Goal: Complete application form

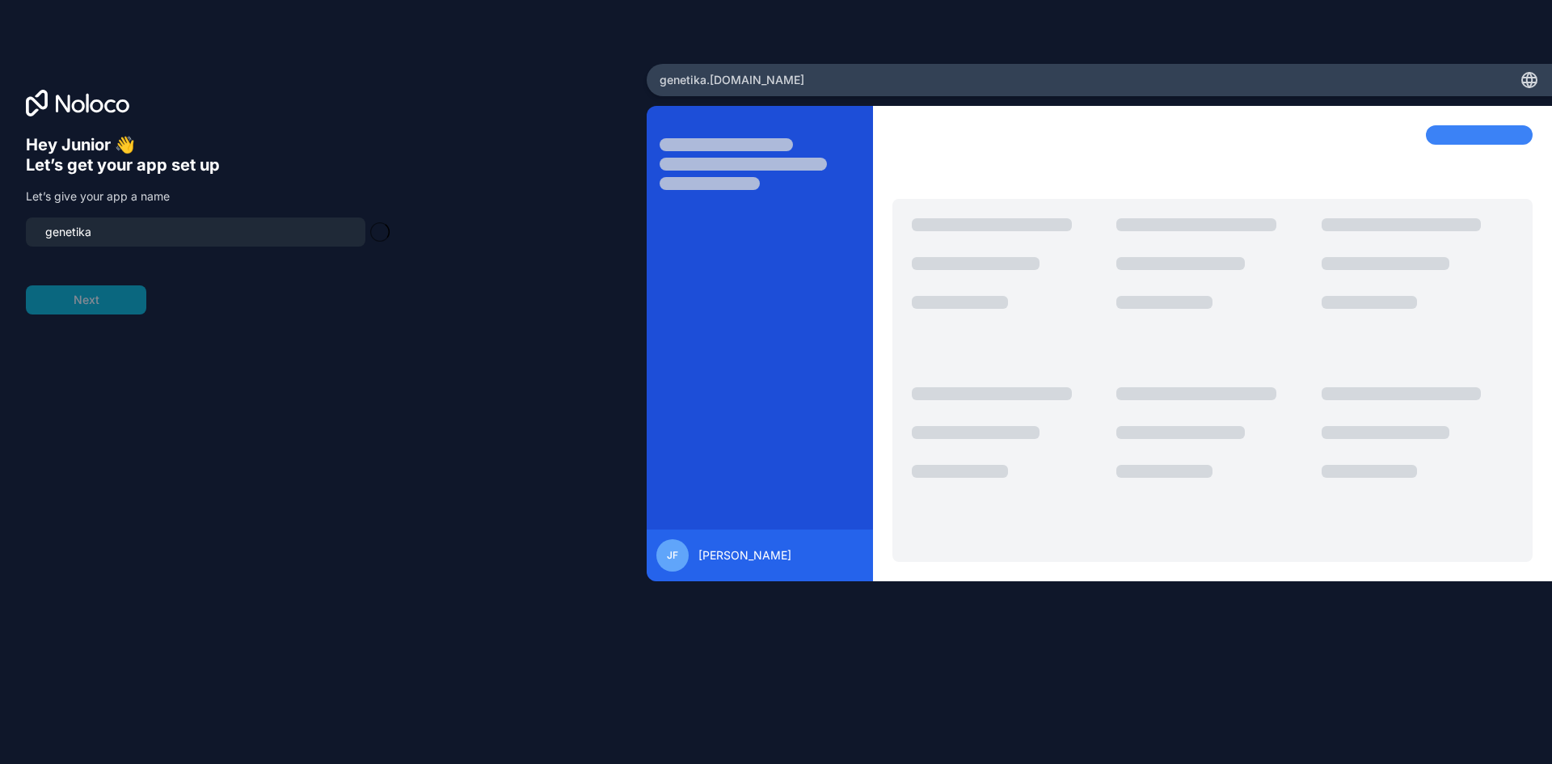
type input "genetika-team"
click at [110, 287] on button "Next" at bounding box center [86, 299] width 120 height 29
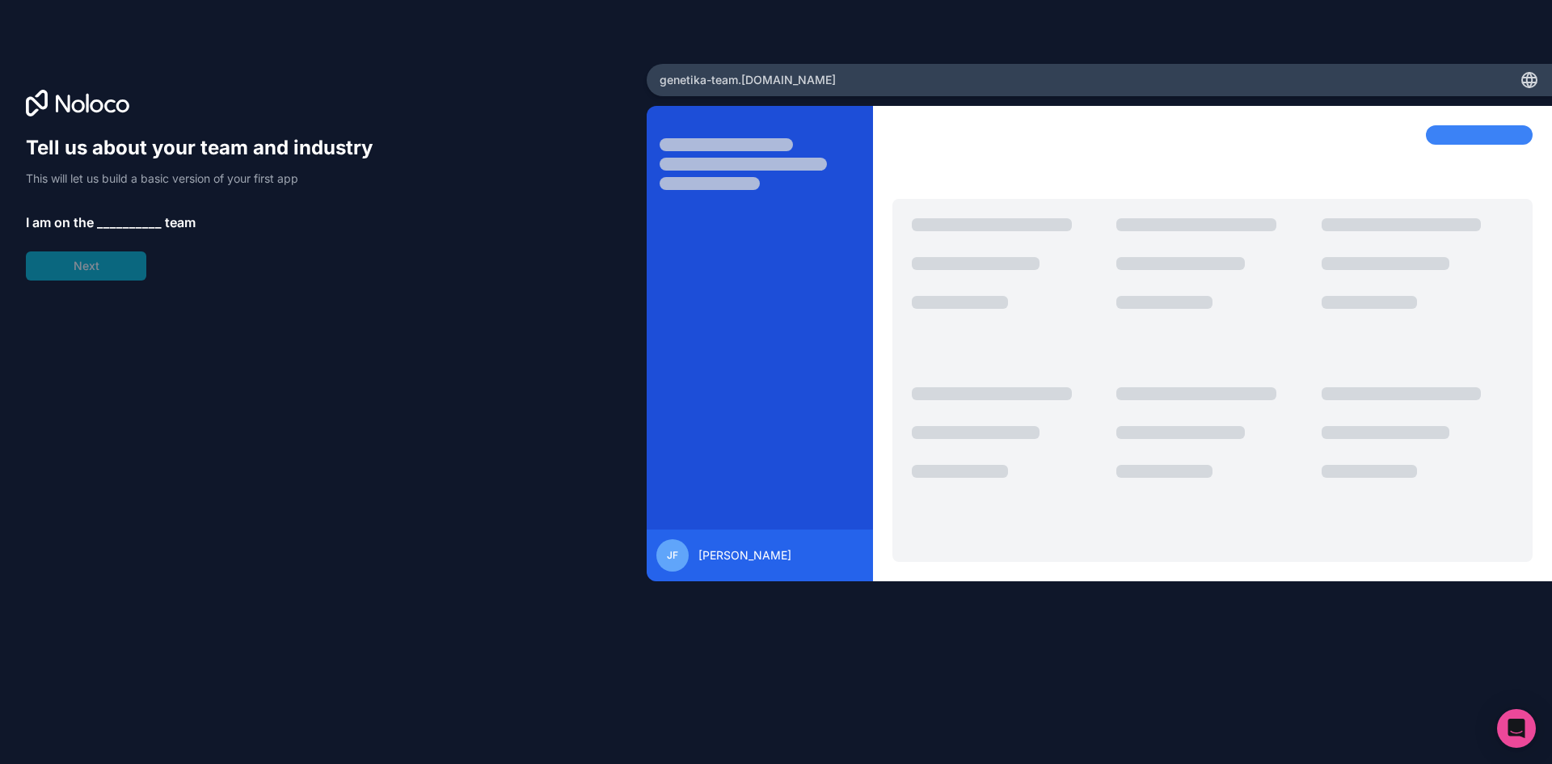
click at [133, 219] on span "__________" at bounding box center [129, 222] width 65 height 19
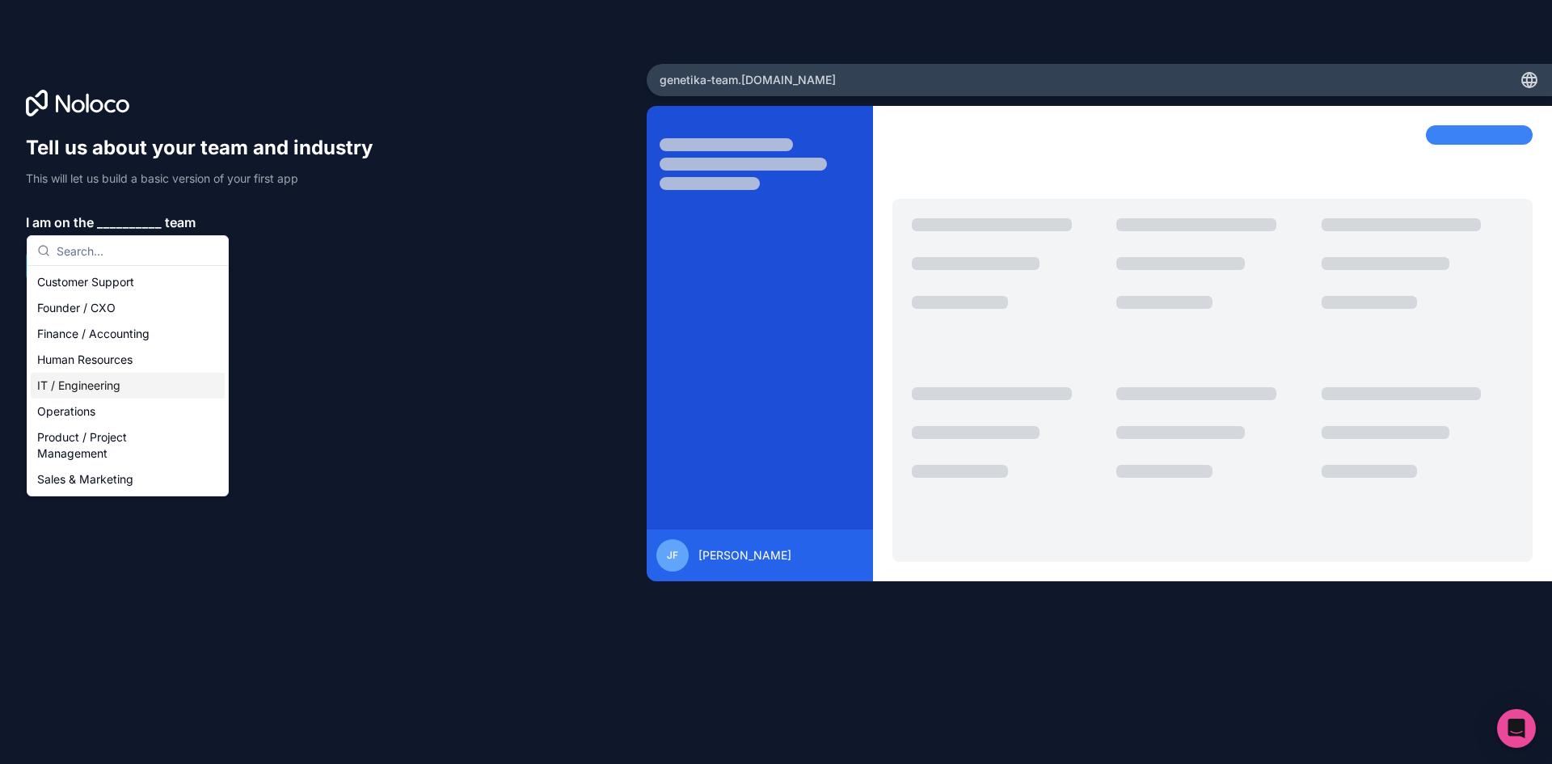
click at [117, 389] on div "IT / Engineering" at bounding box center [128, 386] width 194 height 26
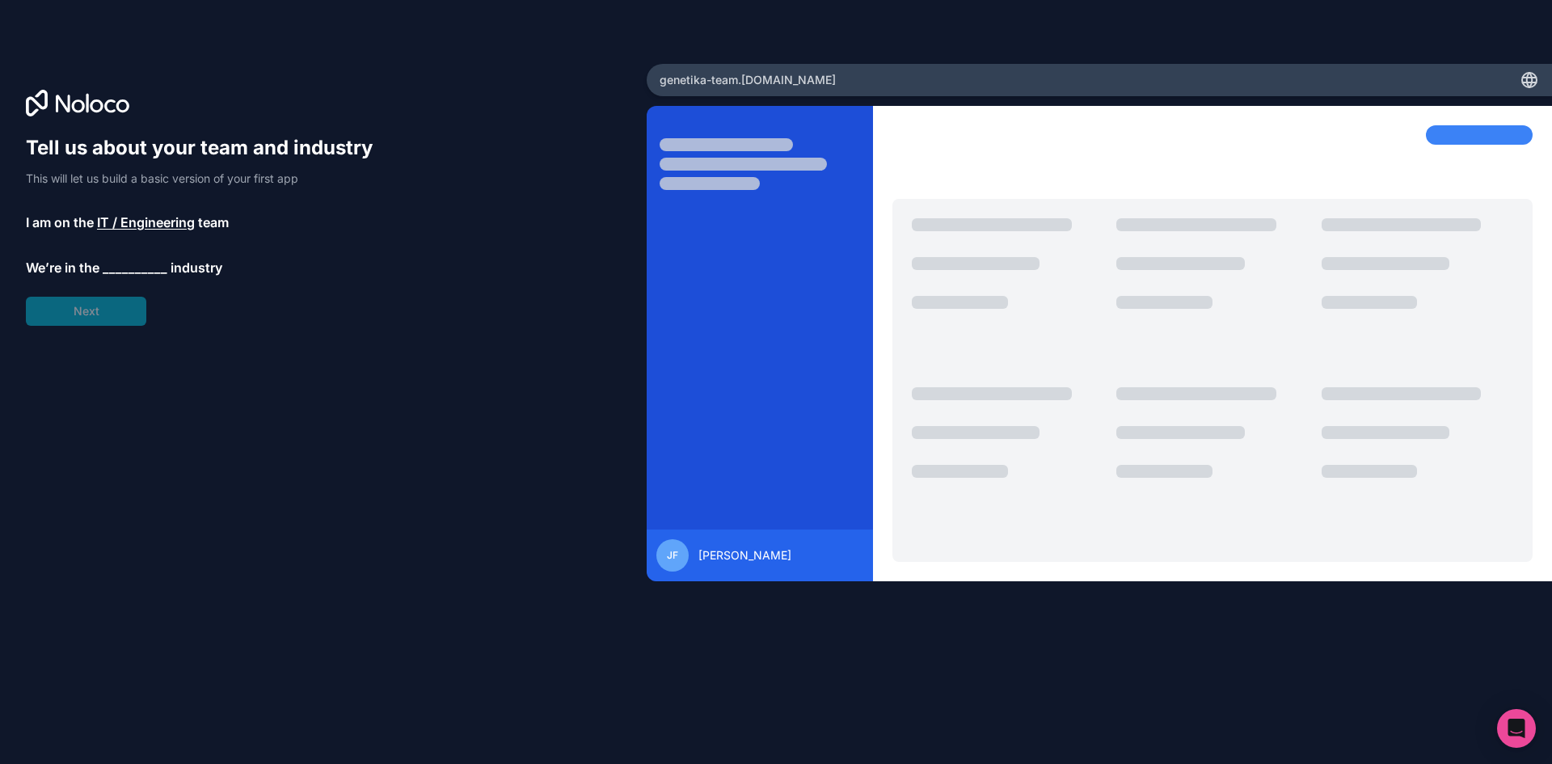
click at [133, 274] on span "__________" at bounding box center [135, 267] width 65 height 19
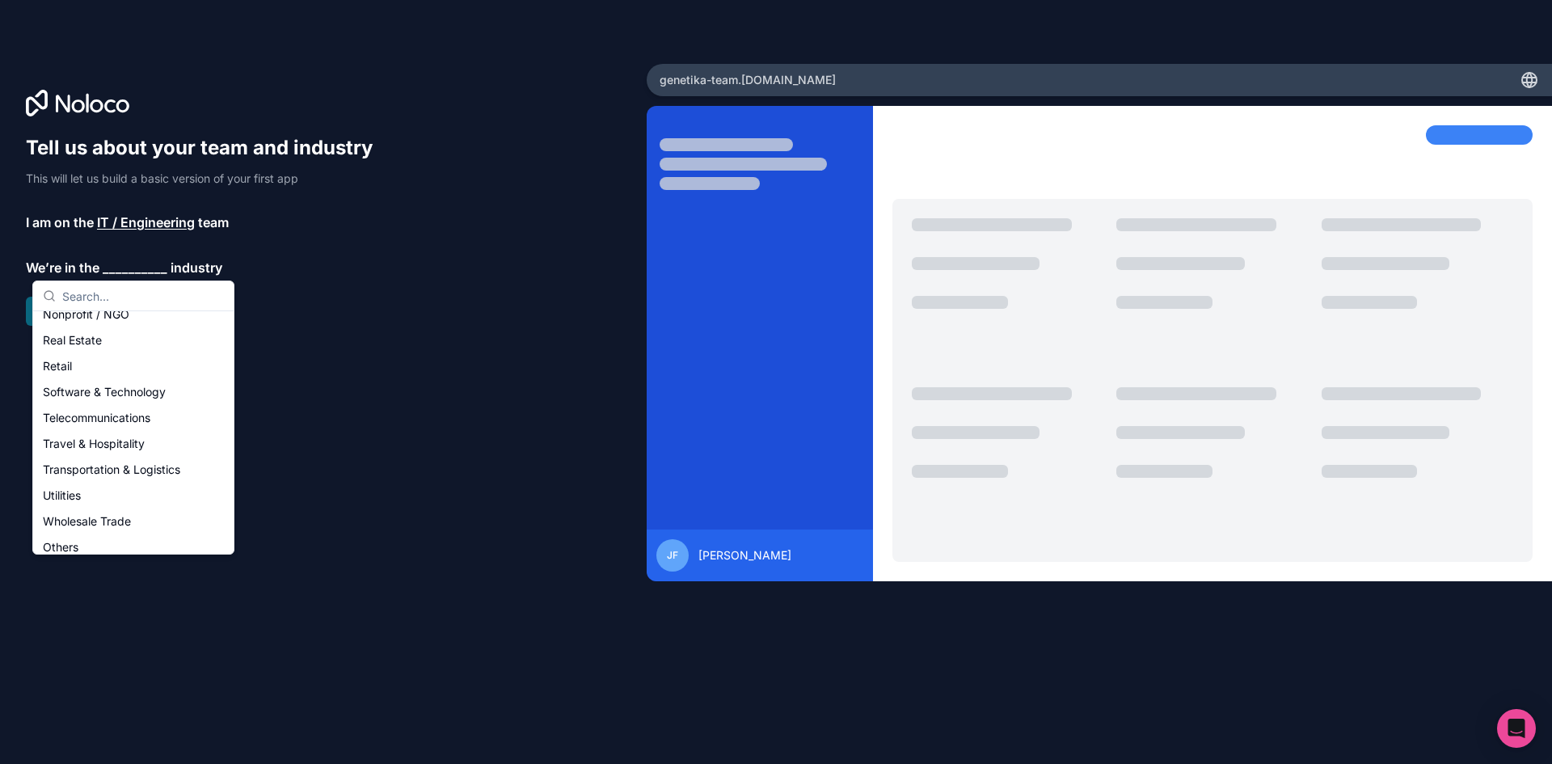
scroll to position [333, 0]
click at [108, 528] on div "Others" at bounding box center [133, 538] width 194 height 26
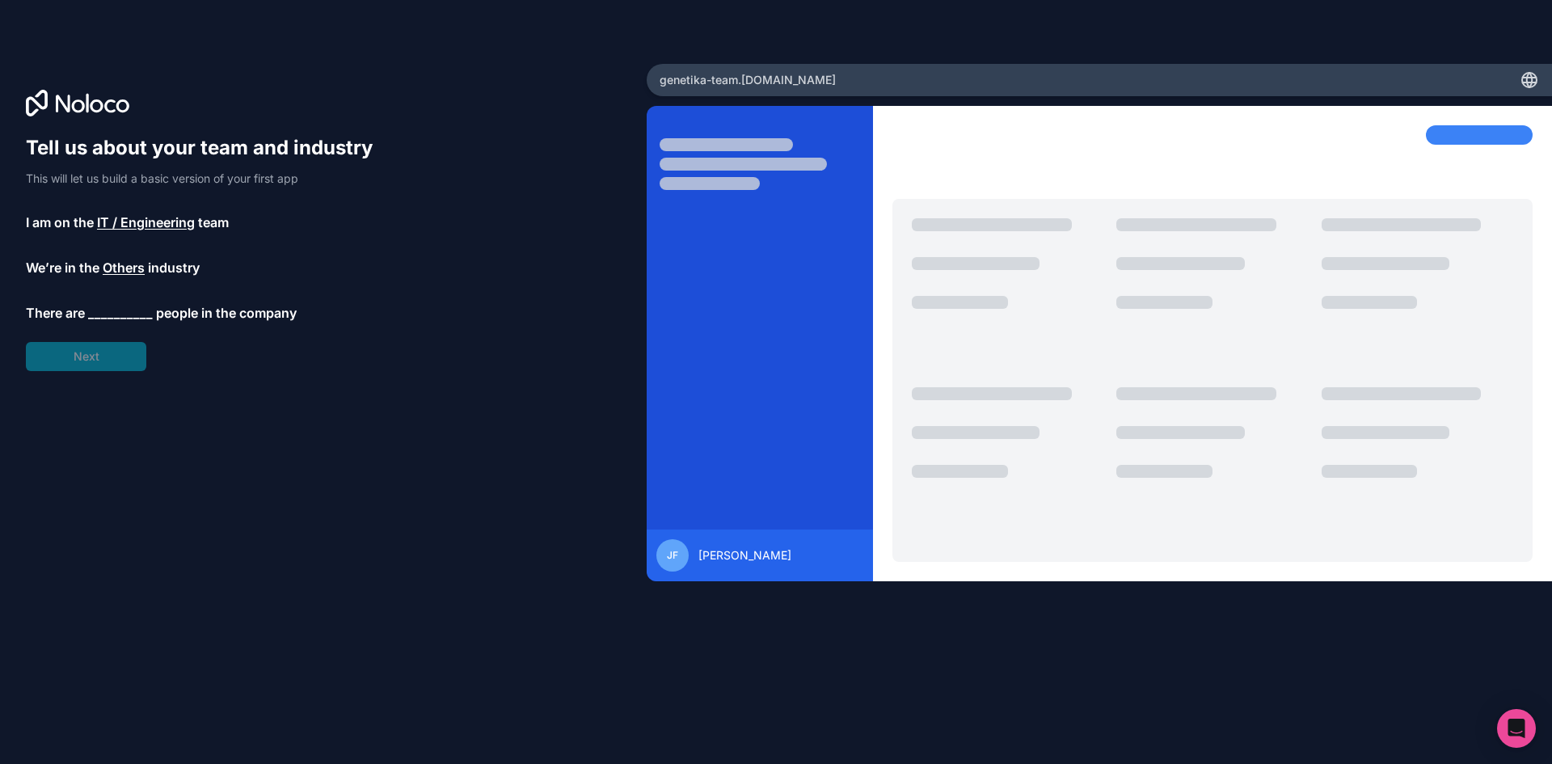
click at [129, 318] on span "__________" at bounding box center [120, 312] width 65 height 19
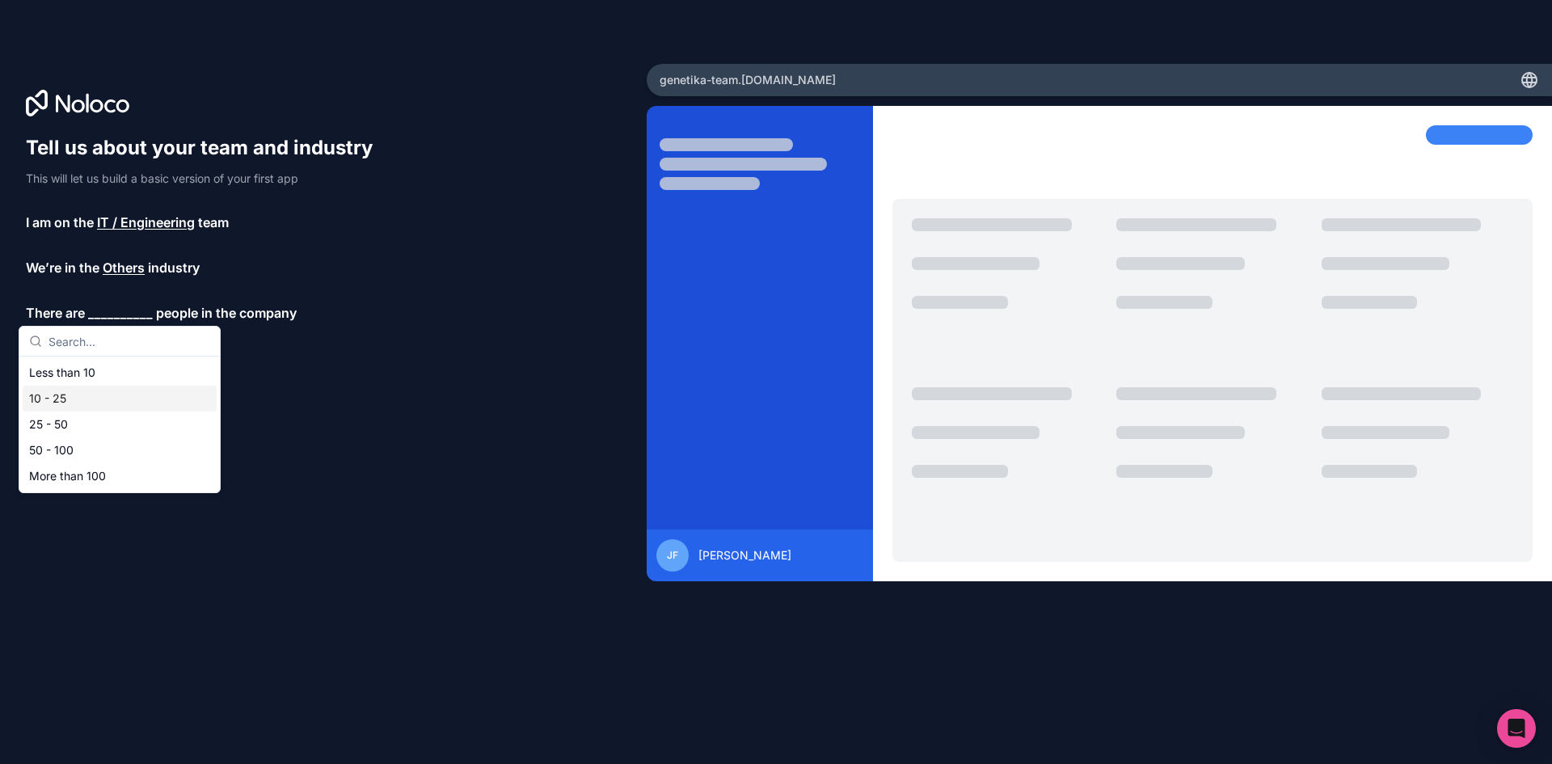
click at [114, 411] on div "10 - 25" at bounding box center [120, 399] width 194 height 26
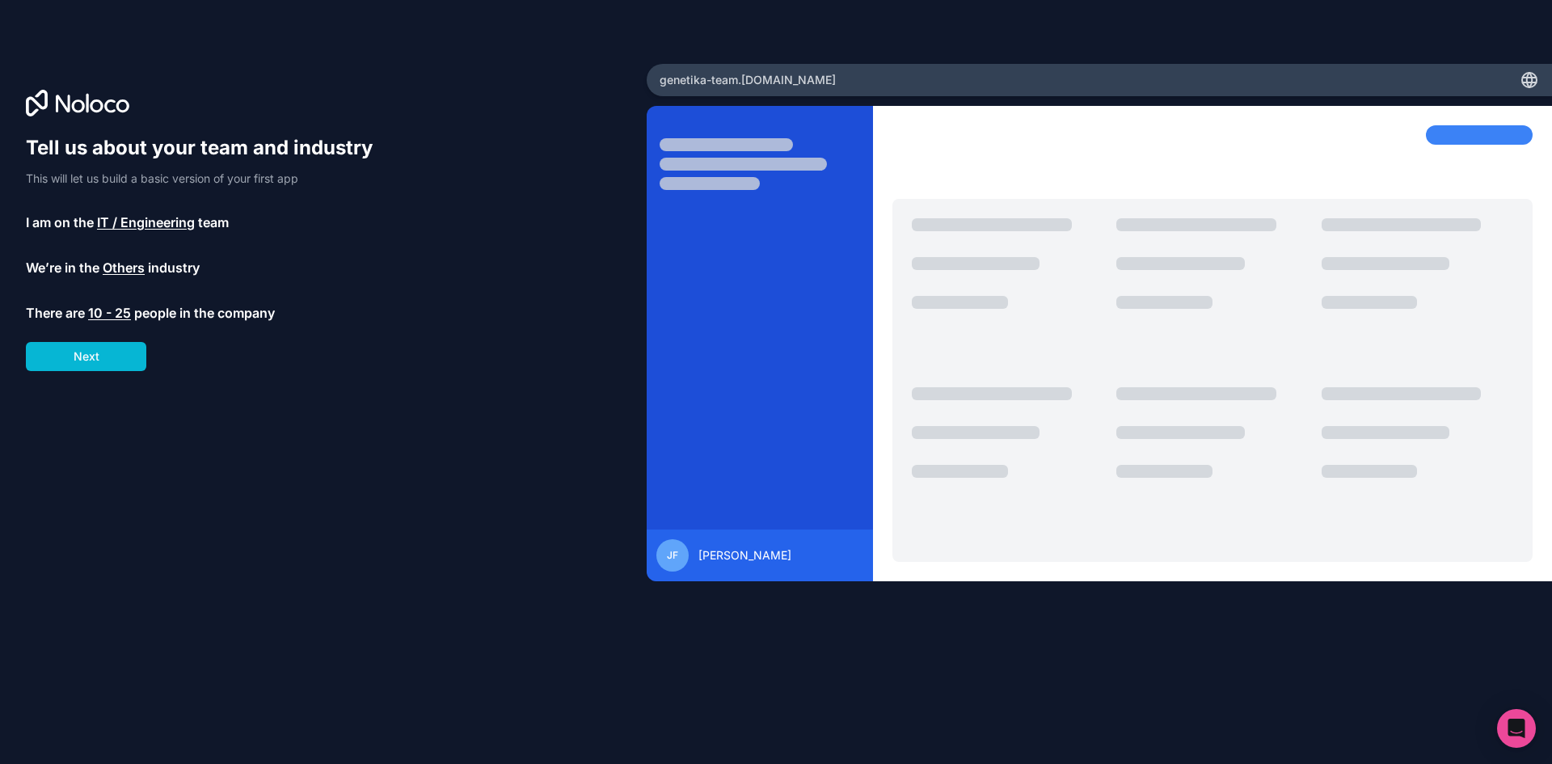
click at [124, 309] on span "10 - 25" at bounding box center [109, 312] width 43 height 19
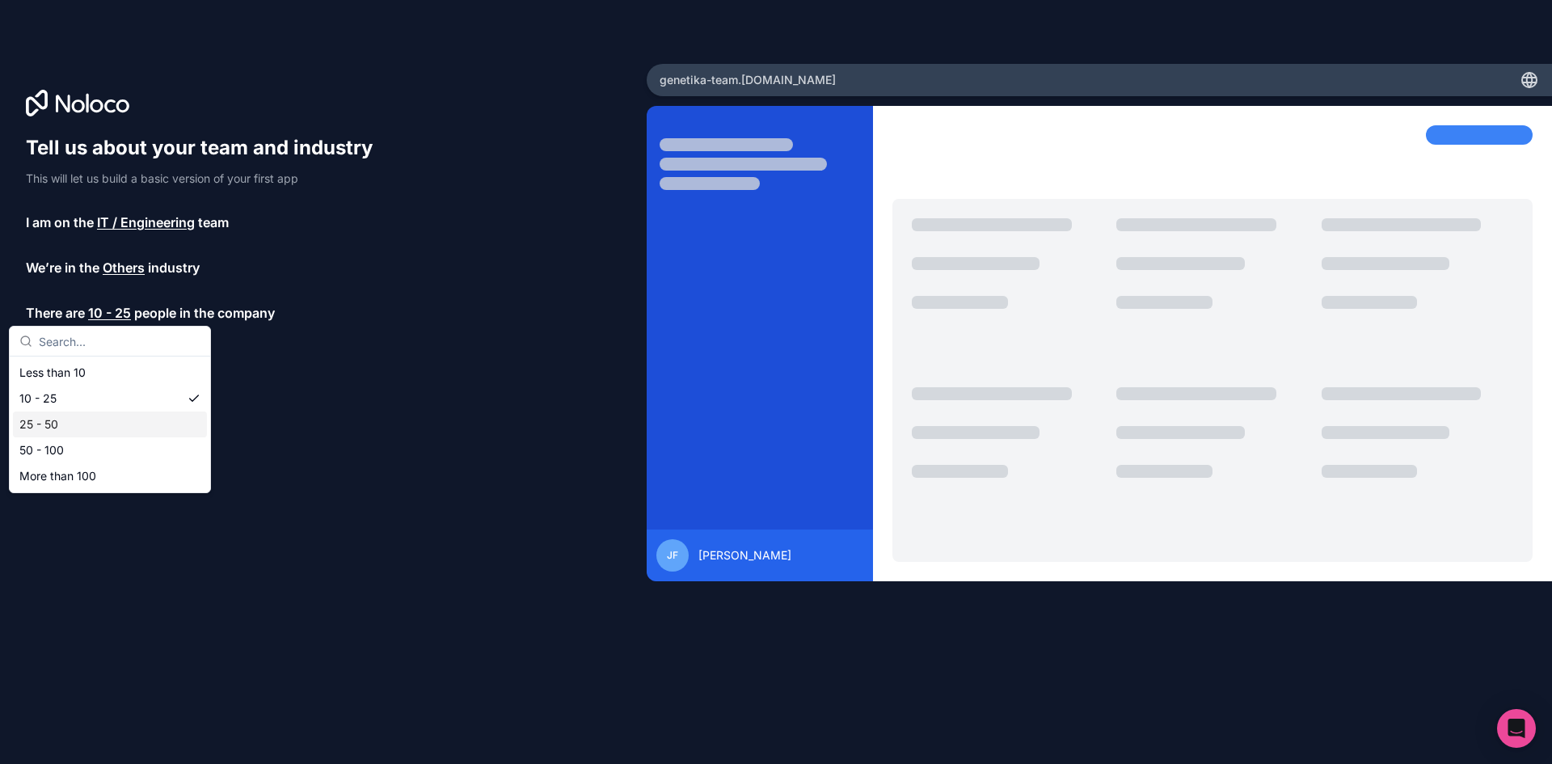
click at [111, 430] on div "25 - 50" at bounding box center [110, 424] width 194 height 26
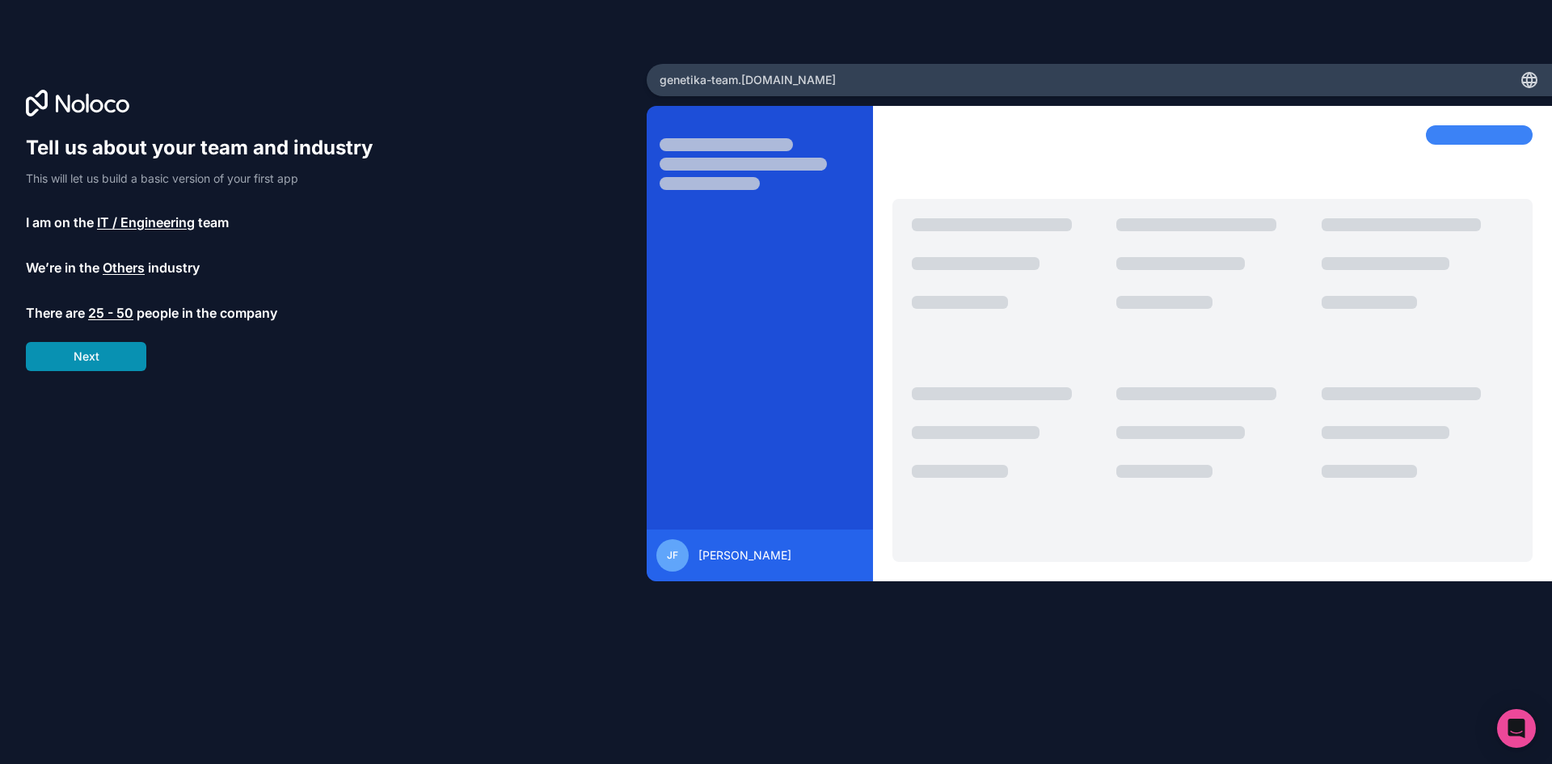
click at [112, 367] on button "Next" at bounding box center [86, 356] width 120 height 29
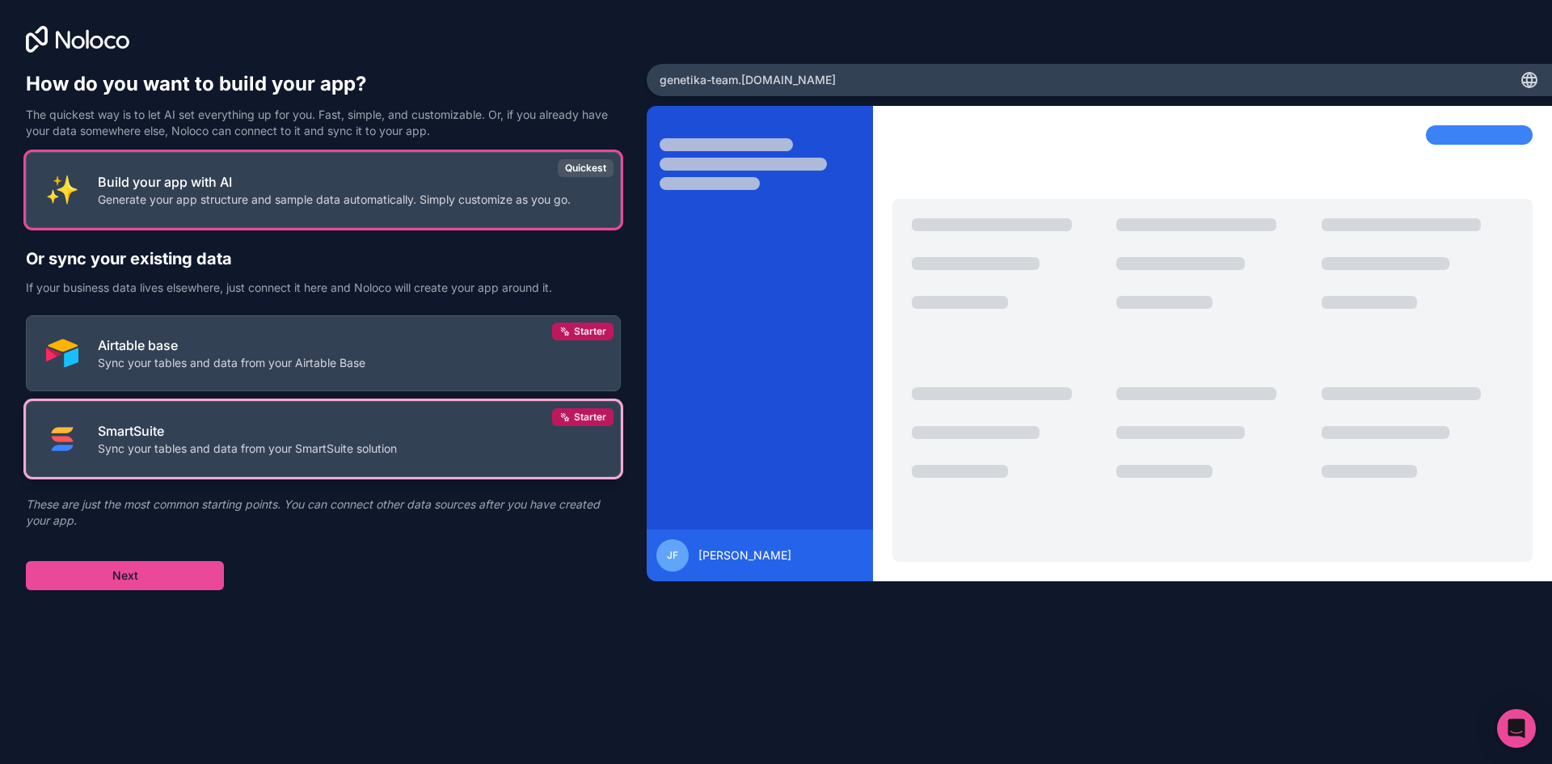
click at [240, 468] on button "SmartSuite Sync your tables and data from your SmartSuite solution Starter" at bounding box center [323, 439] width 595 height 76
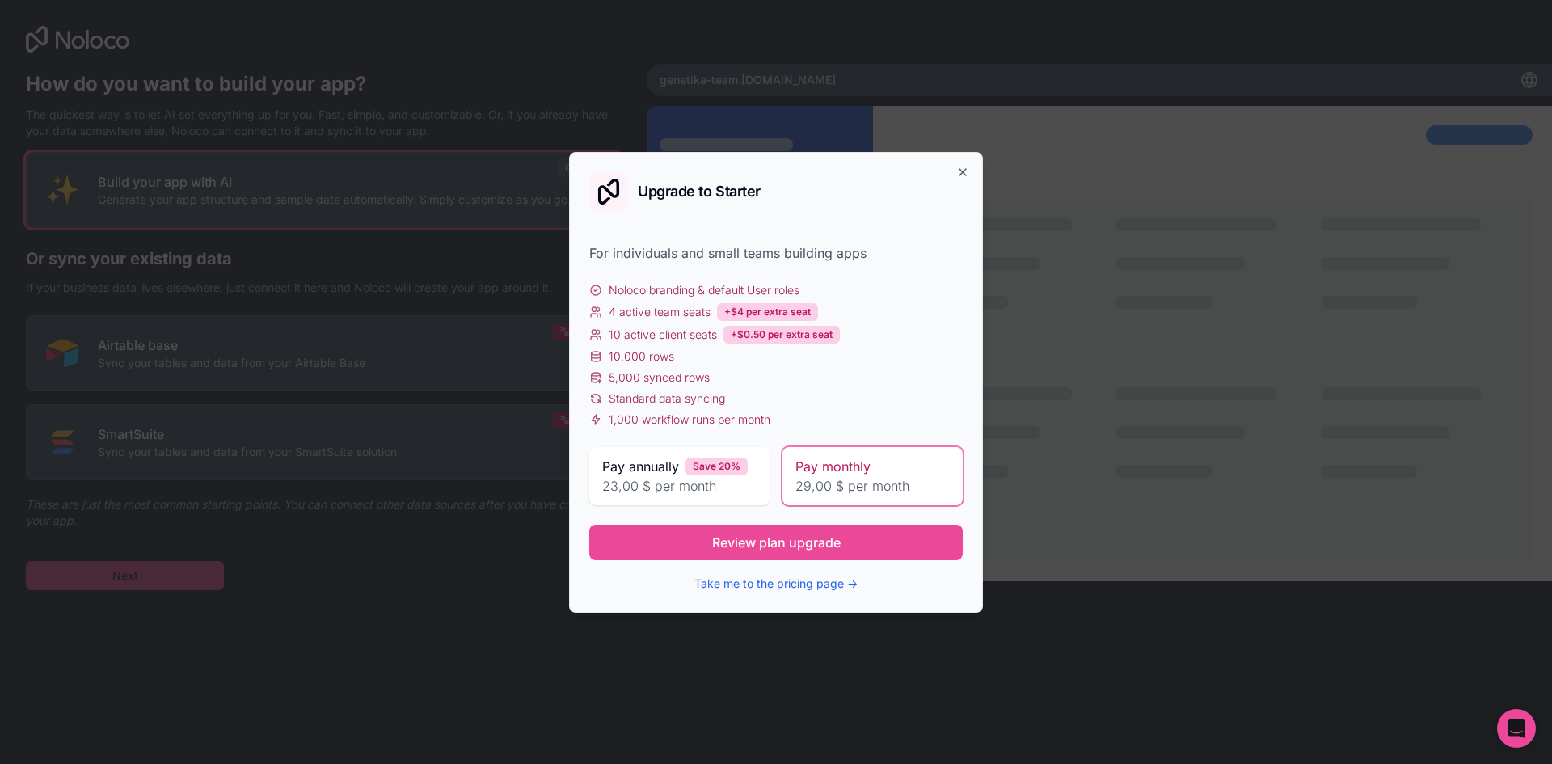
click at [970, 162] on div "Upgrade to Starter For individuals and small teams building apps Noloco brandin…" at bounding box center [776, 382] width 414 height 461
click at [978, 154] on div "Upgrade to Starter For individuals and small teams building apps Noloco brandin…" at bounding box center [776, 382] width 414 height 461
click at [971, 162] on div "Upgrade to Starter For individuals and small teams building apps Noloco brandin…" at bounding box center [776, 382] width 414 height 461
click at [969, 167] on div "Upgrade to Starter For individuals and small teams building apps Noloco brandin…" at bounding box center [776, 382] width 414 height 461
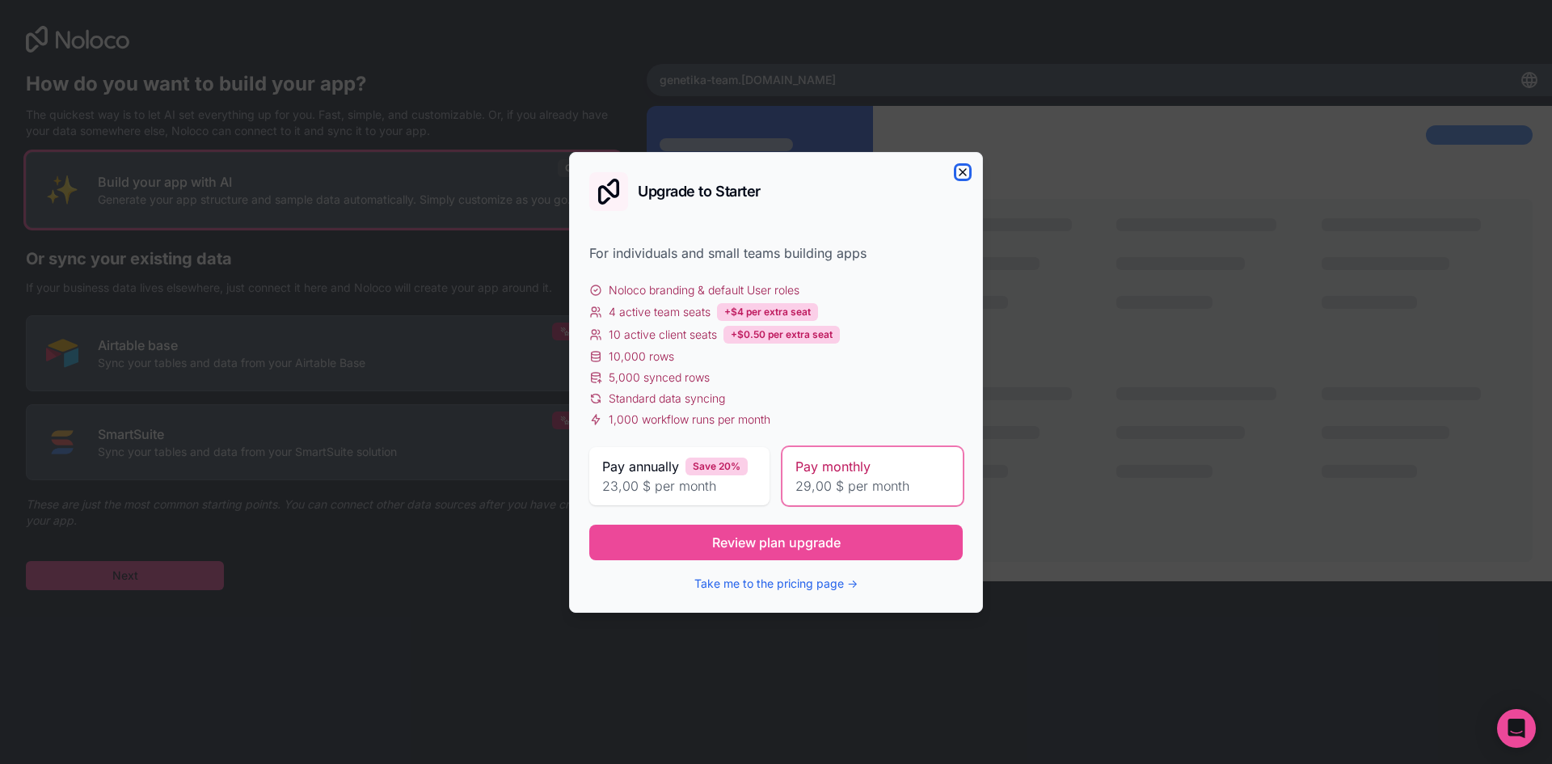
click at [966, 173] on icon "button" at bounding box center [962, 172] width 13 height 13
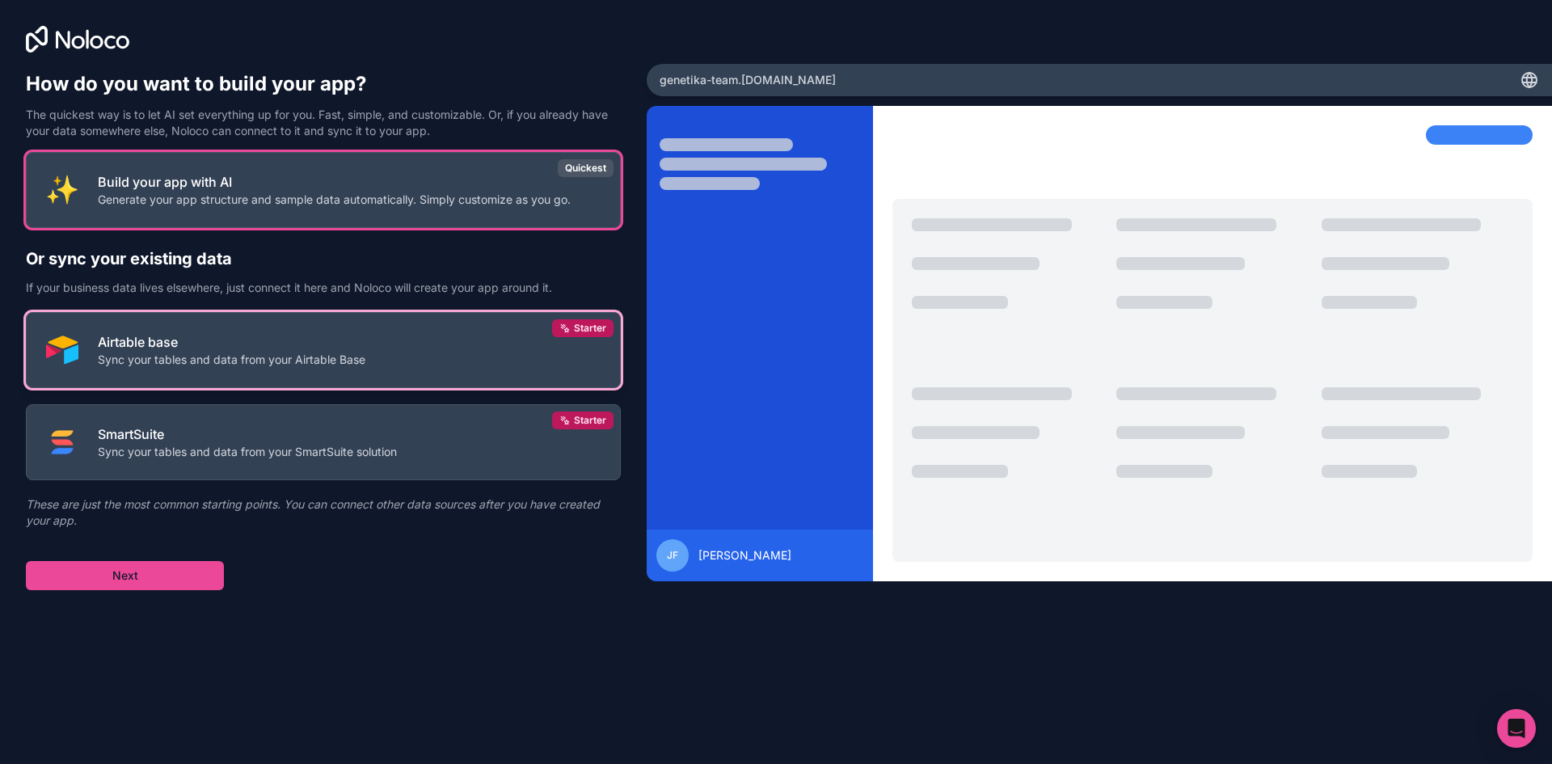
click at [395, 342] on button "Airtable base Sync your tables and data from your Airtable Base Starter" at bounding box center [323, 350] width 595 height 76
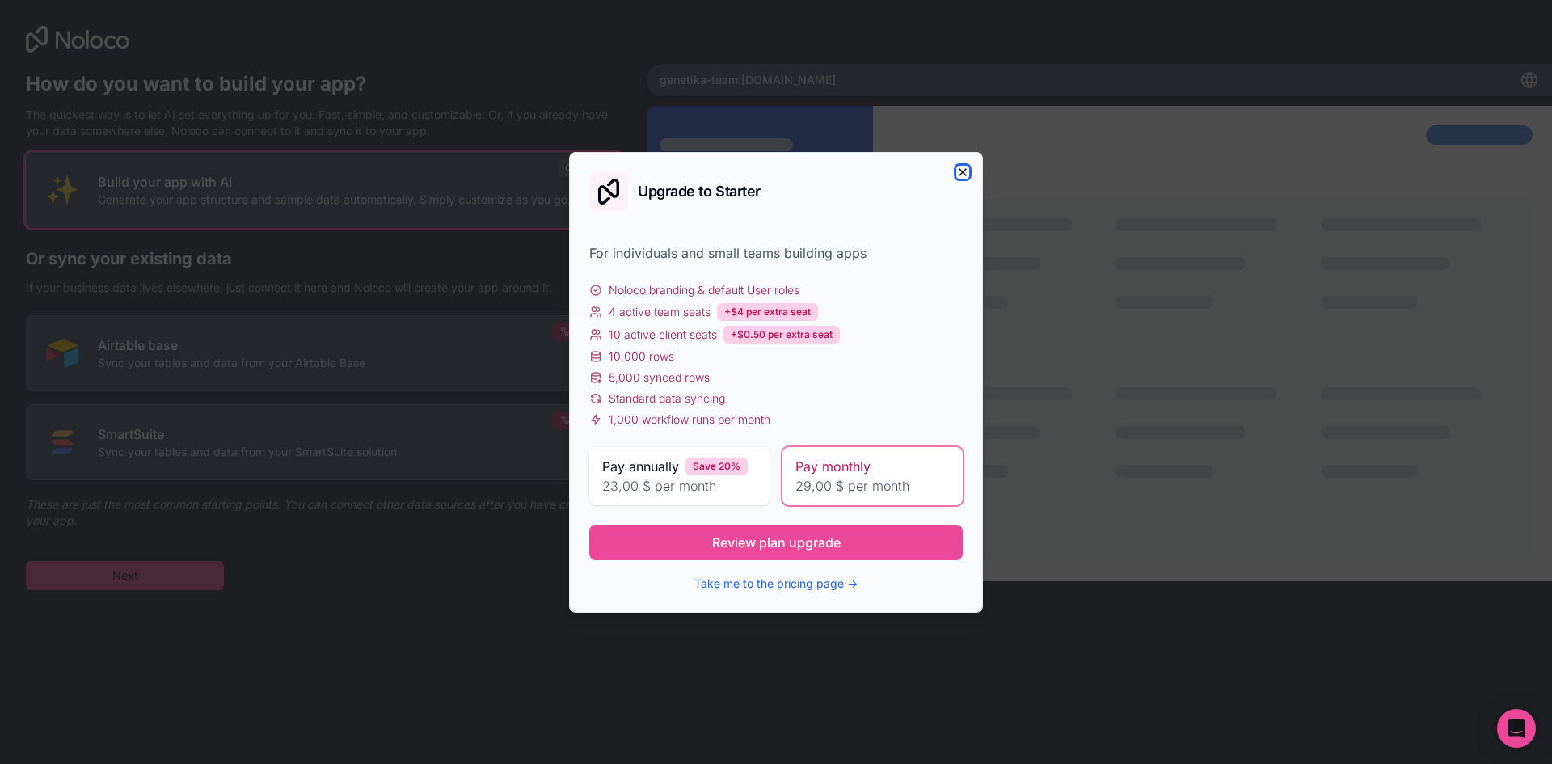
click at [965, 175] on icon "button" at bounding box center [962, 172] width 13 height 13
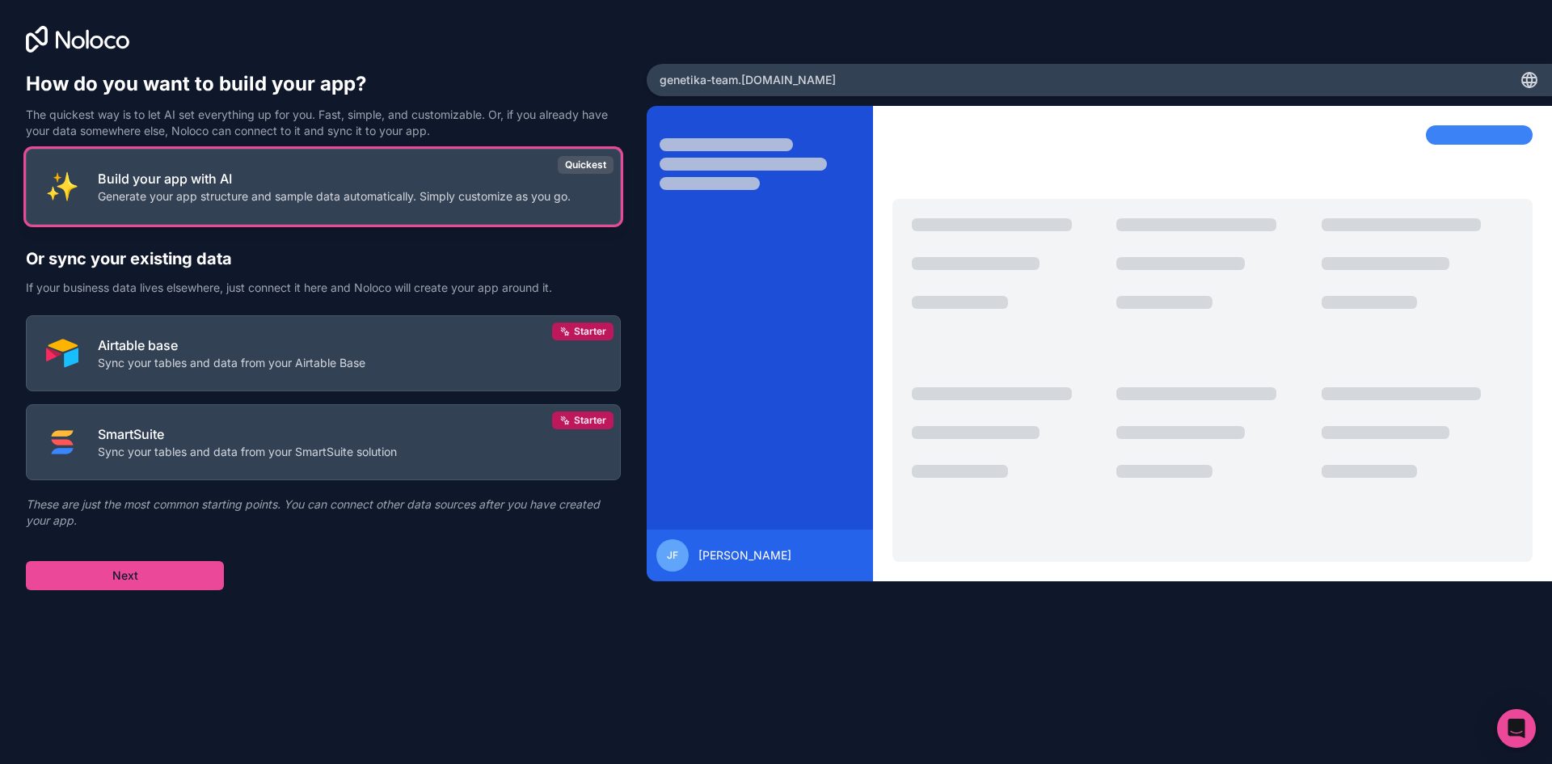
click at [399, 215] on button "Build your app with AI Generate your app structure and sample data automaticall…" at bounding box center [323, 187] width 595 height 76
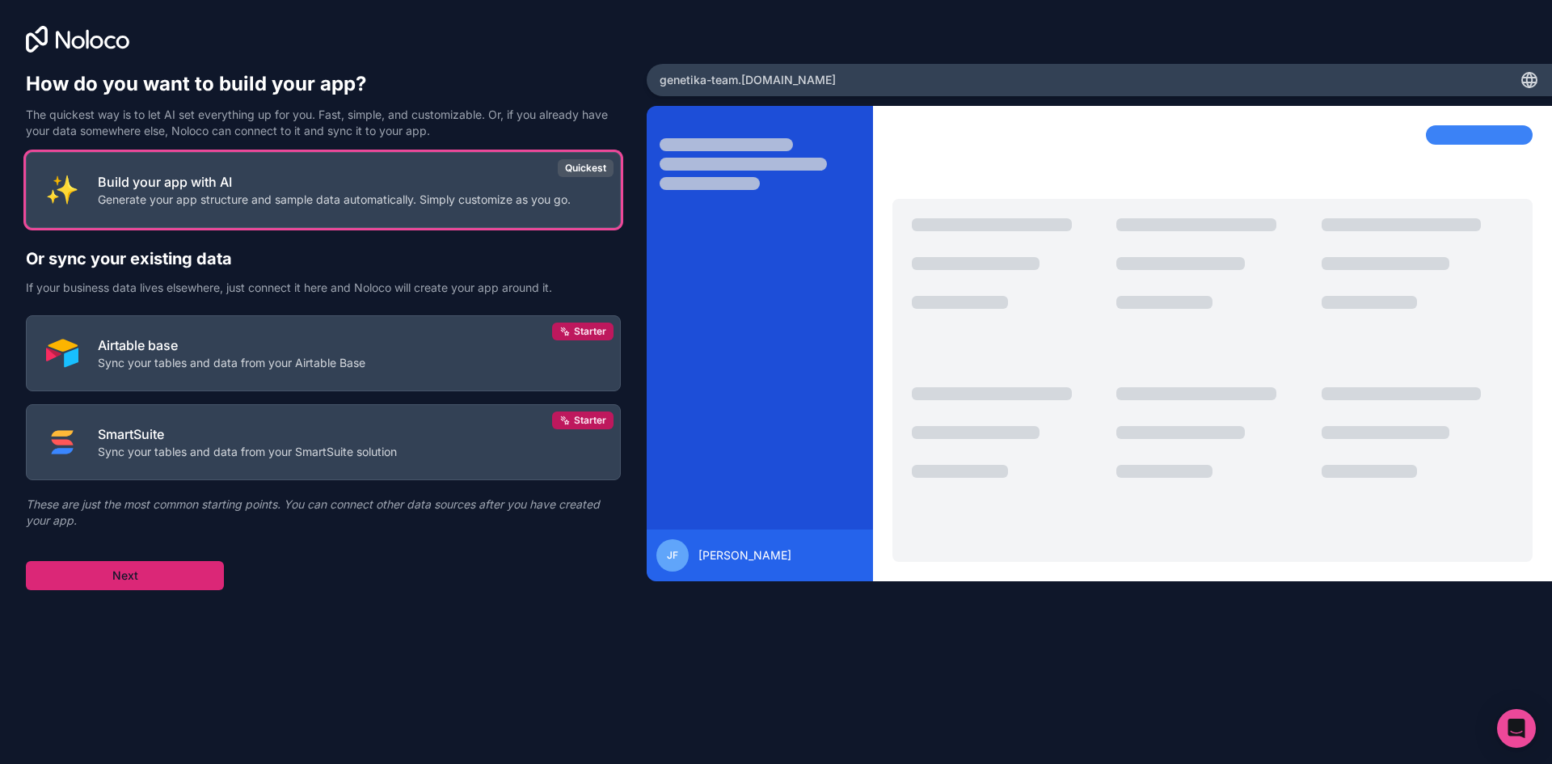
click at [129, 579] on button "Next" at bounding box center [125, 575] width 198 height 29
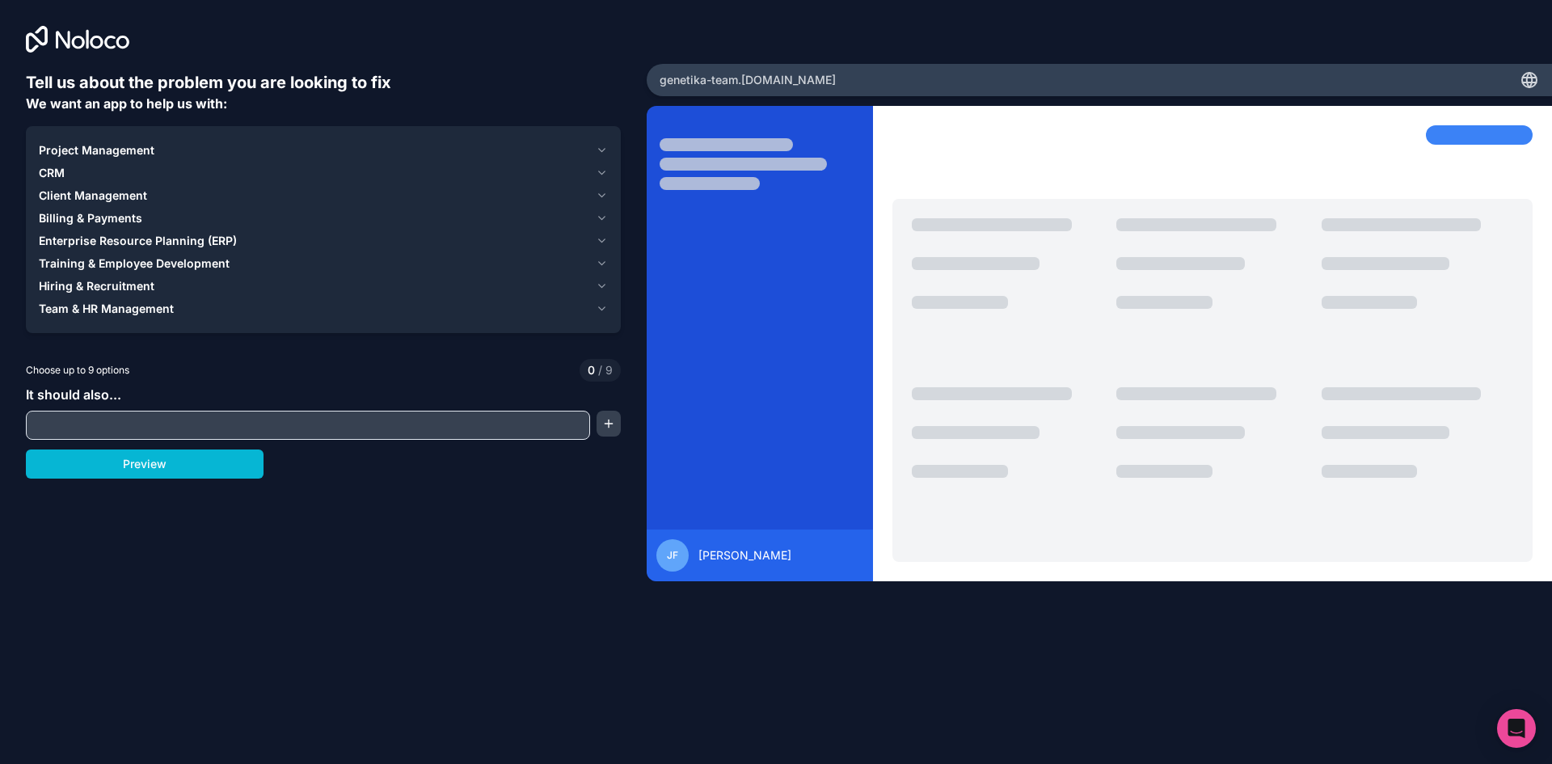
click at [136, 292] on span "Hiring & Recruitment" at bounding box center [97, 286] width 116 height 16
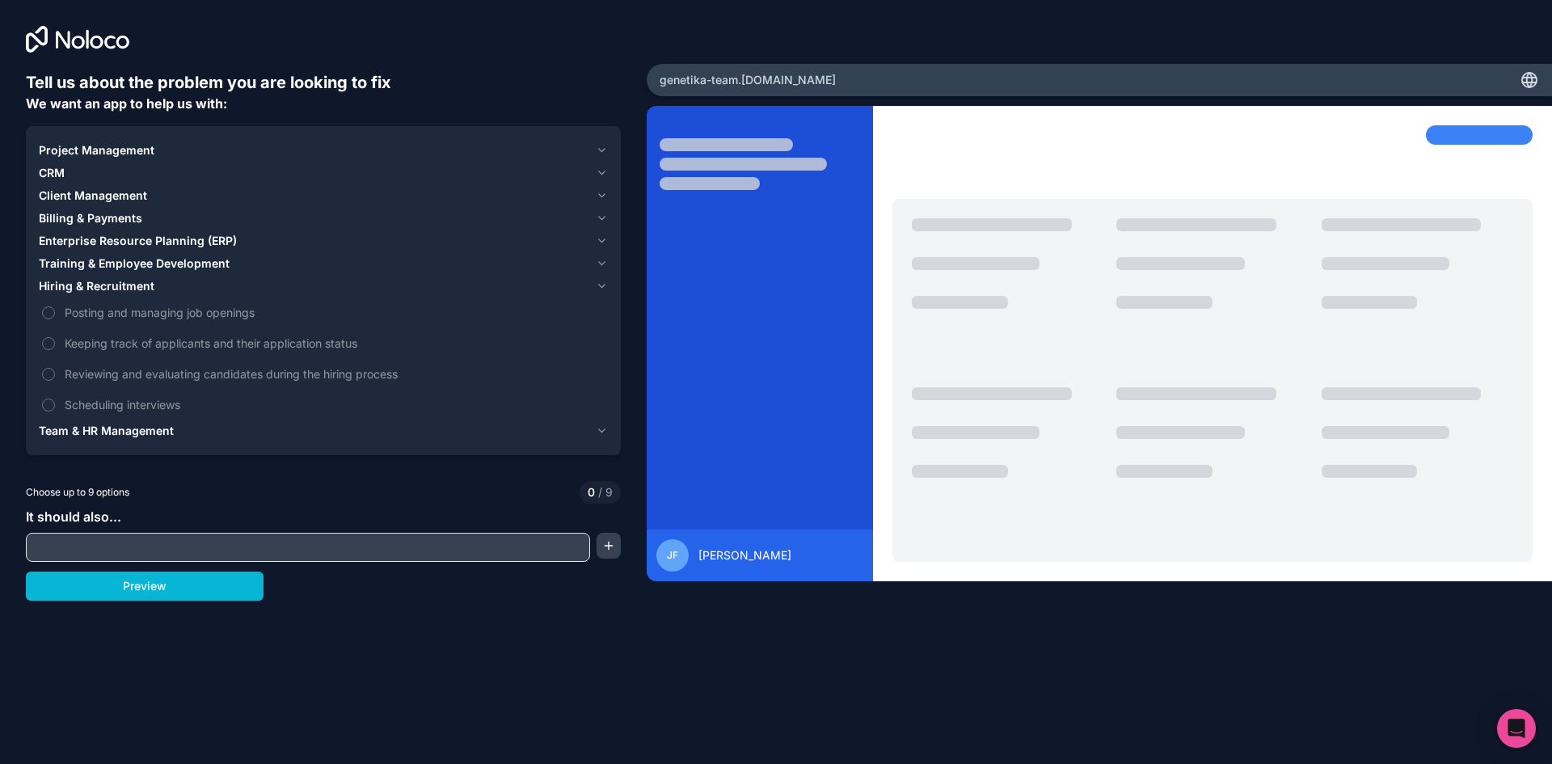
click at [119, 172] on div "CRM" at bounding box center [314, 173] width 551 height 16
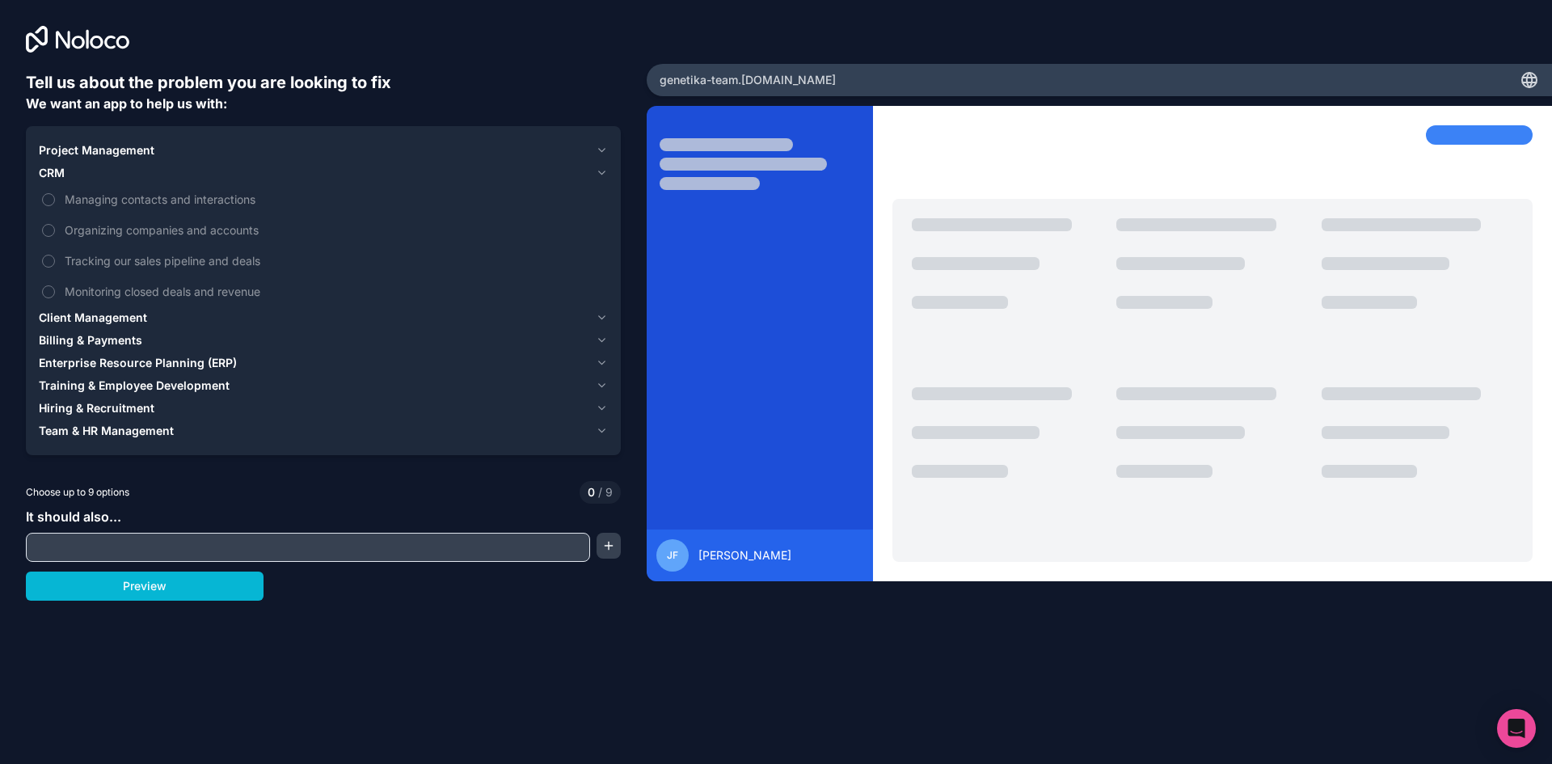
click at [127, 157] on span "Project Management" at bounding box center [97, 150] width 116 height 16
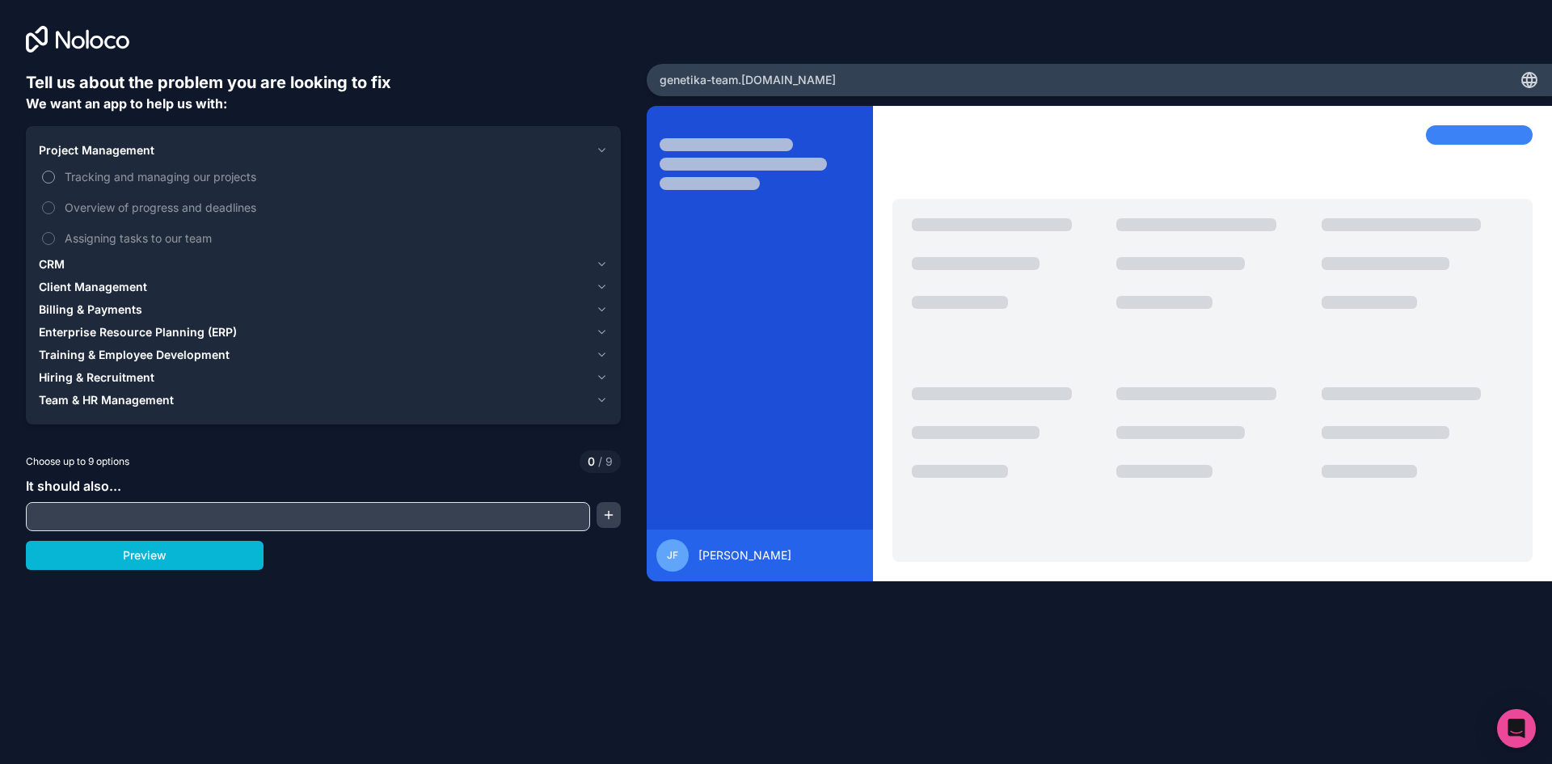
click at [125, 177] on span "Tracking and managing our projects" at bounding box center [335, 176] width 540 height 17
click at [55, 177] on button "Tracking and managing our projects" at bounding box center [48, 177] width 13 height 13
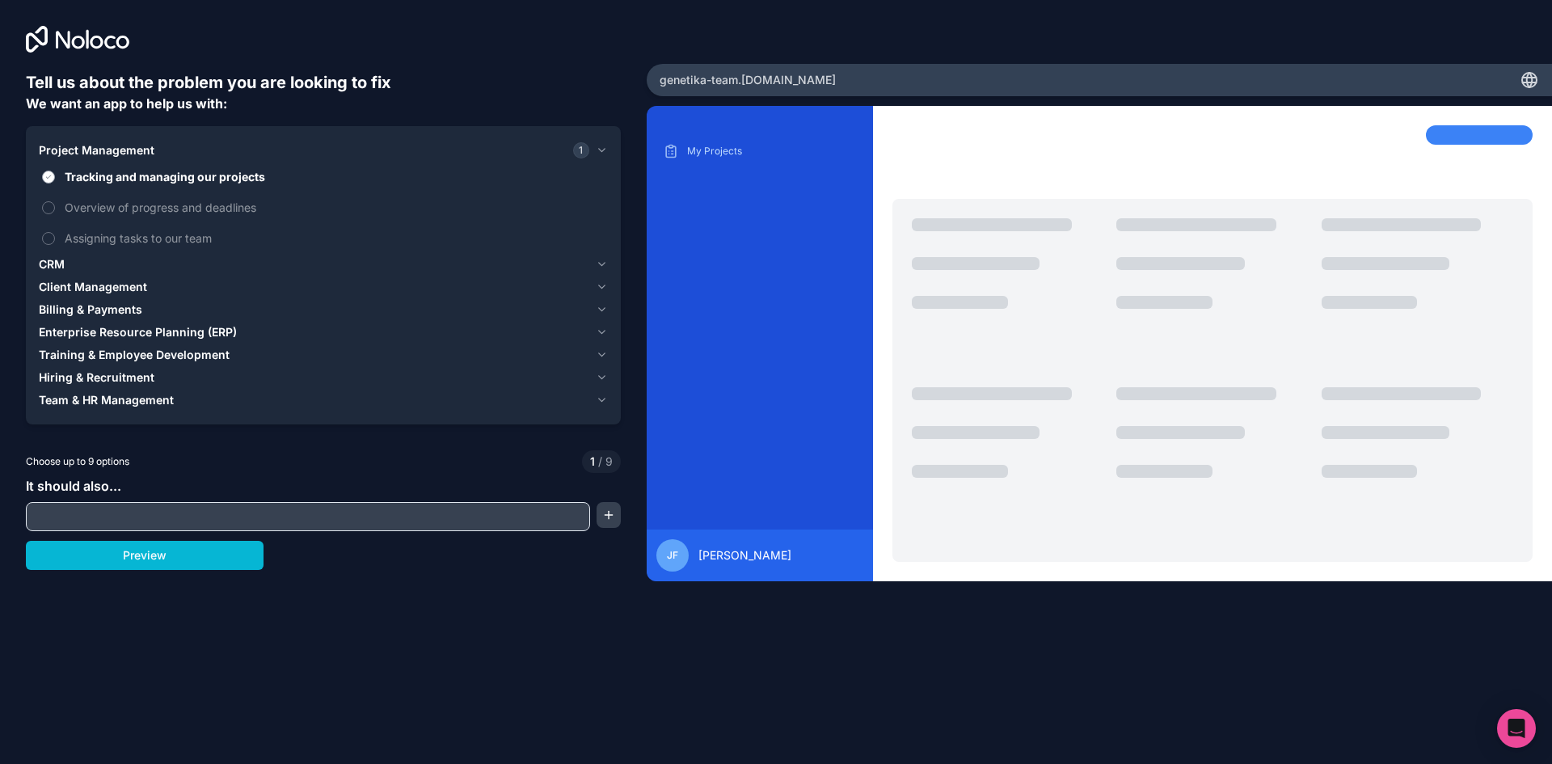
click at [125, 177] on span "Tracking and managing our projects" at bounding box center [335, 176] width 540 height 17
click at [55, 177] on button "Tracking and managing our projects" at bounding box center [48, 177] width 13 height 13
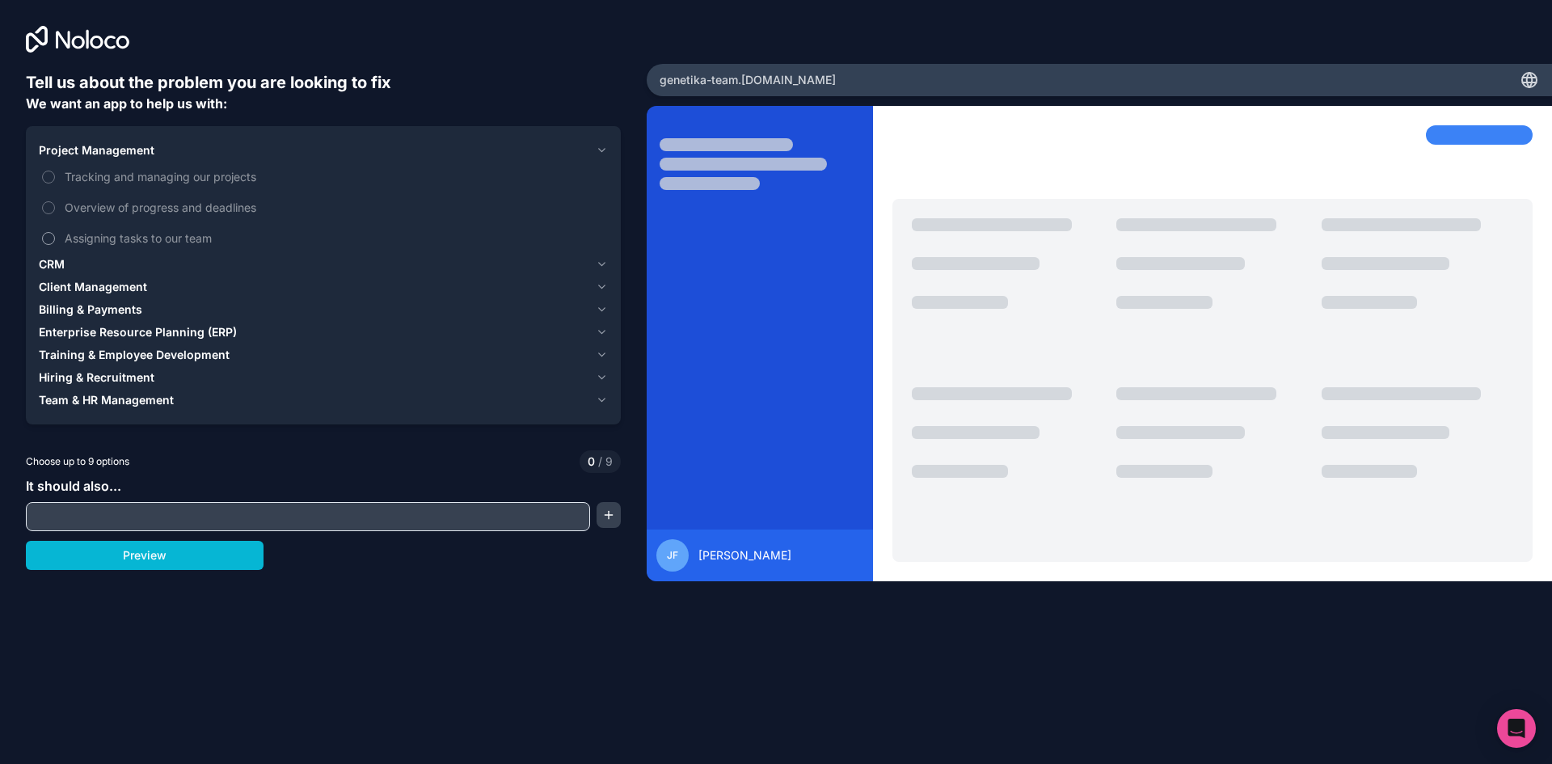
click at [117, 239] on span "Assigning tasks to our team" at bounding box center [335, 238] width 540 height 17
click at [55, 239] on button "Assigning tasks to our team" at bounding box center [48, 238] width 13 height 13
click at [116, 287] on span "Client Management" at bounding box center [93, 287] width 108 height 16
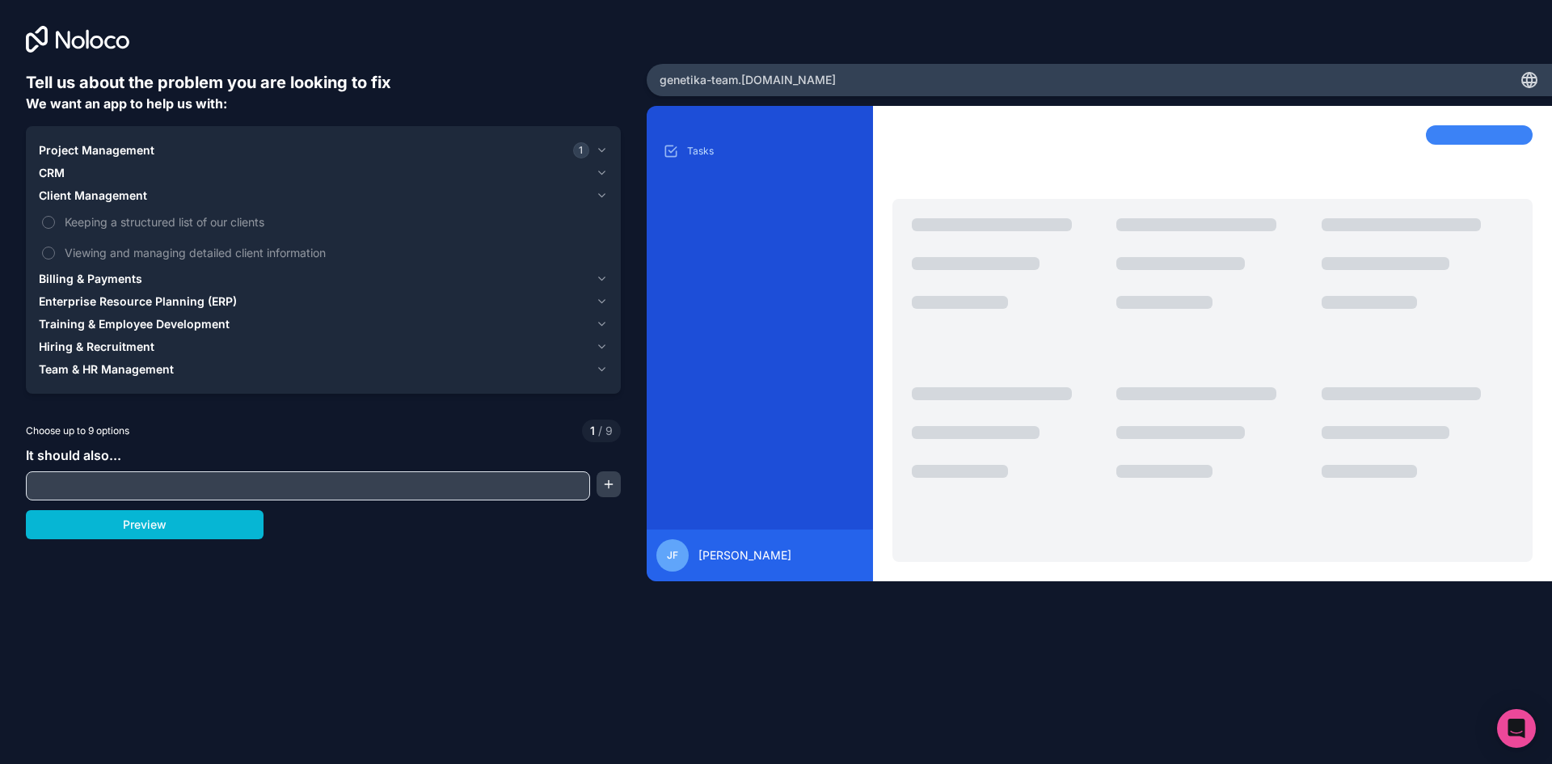
click at [120, 301] on span "Enterprise Resource Planning (ERP)" at bounding box center [138, 301] width 198 height 16
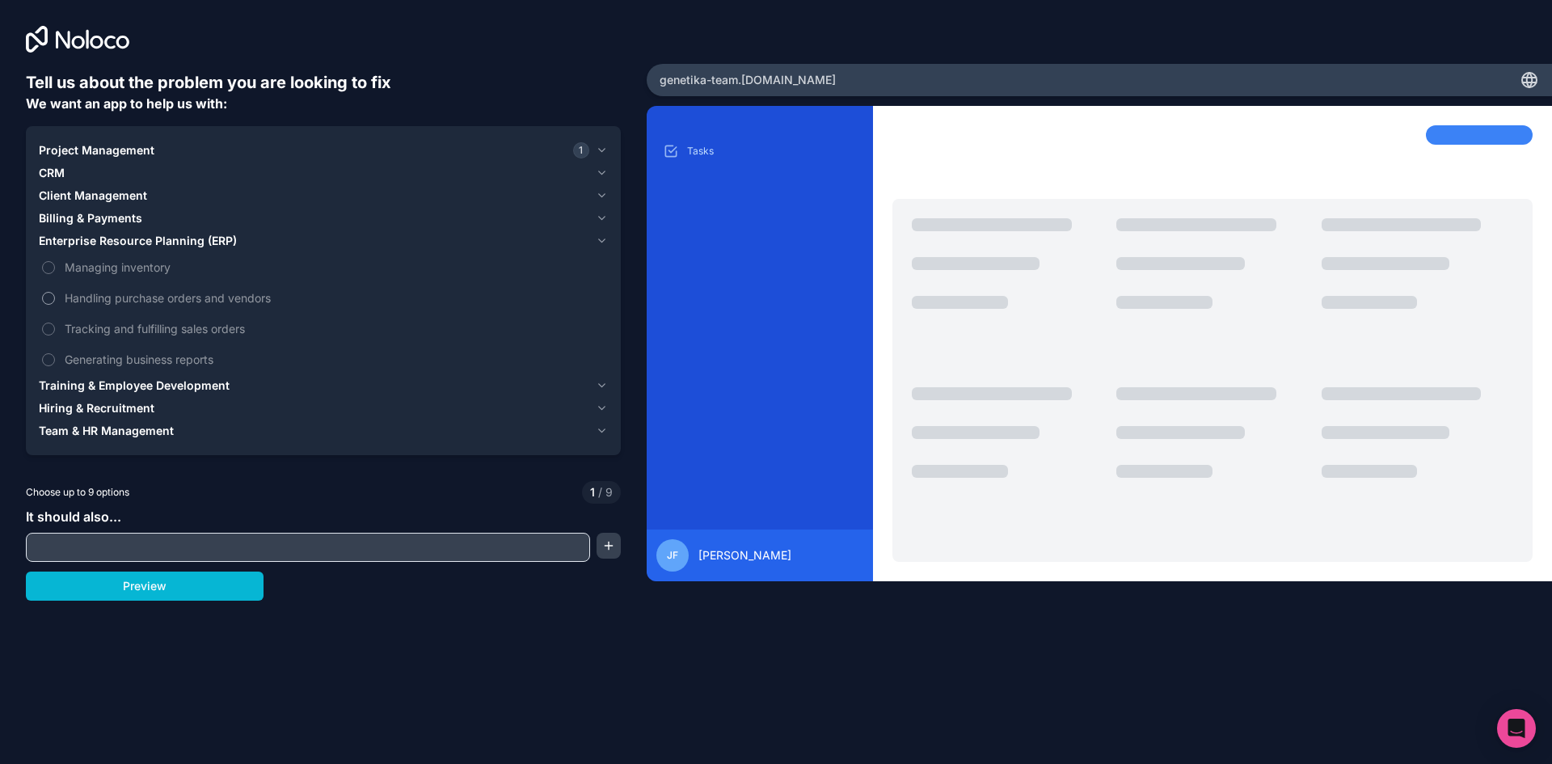
click at [132, 305] on span "Handling purchase orders and vendors" at bounding box center [335, 297] width 540 height 17
click at [55, 305] on button "Handling purchase orders and vendors" at bounding box center [48, 298] width 13 height 13
click at [132, 329] on span "Tracking and fulfilling sales orders" at bounding box center [335, 328] width 540 height 17
click at [55, 329] on button "Tracking and fulfilling sales orders" at bounding box center [48, 329] width 13 height 13
click at [129, 349] on label "Generating business reports" at bounding box center [323, 359] width 569 height 30
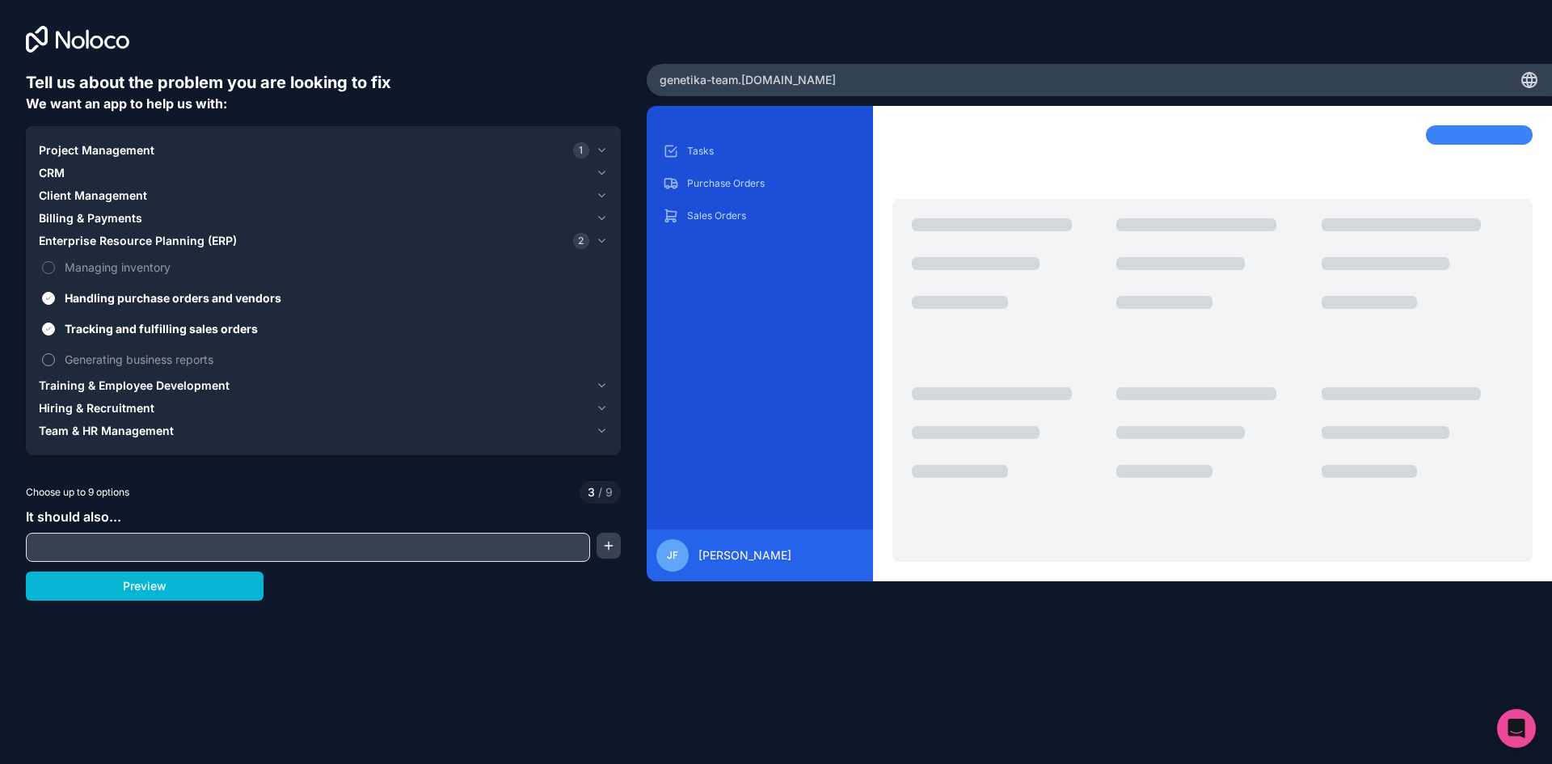
click at [55, 353] on button "Generating business reports" at bounding box center [48, 359] width 13 height 13
click at [138, 269] on span "Managing inventory" at bounding box center [335, 267] width 540 height 17
click at [55, 269] on button "Managing inventory" at bounding box center [48, 267] width 13 height 13
click at [132, 366] on span "Generating business reports" at bounding box center [335, 359] width 540 height 17
click at [55, 366] on button "Generating business reports" at bounding box center [48, 359] width 13 height 13
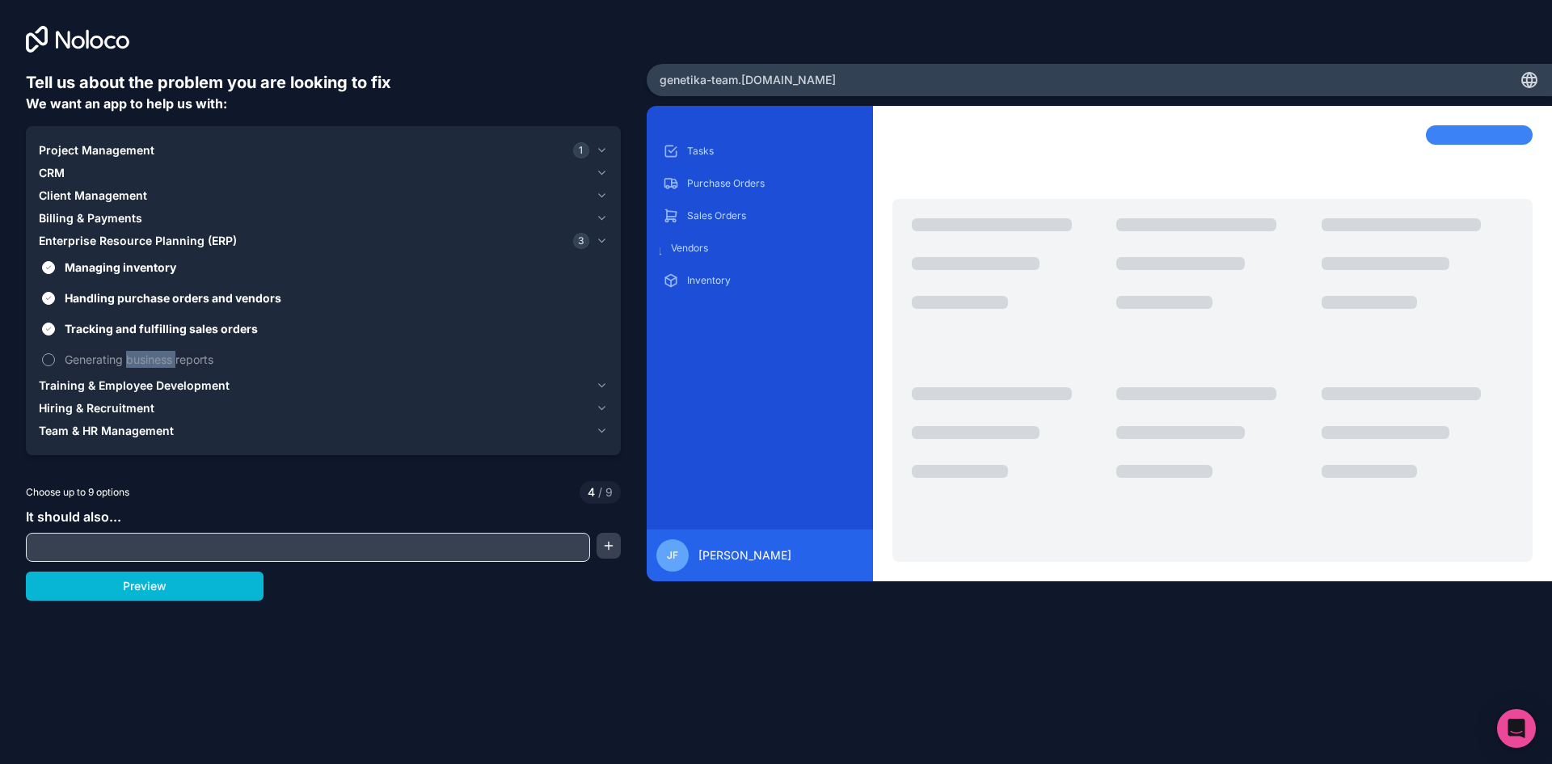
click at [132, 366] on span "Generating business reports" at bounding box center [335, 359] width 540 height 17
click at [55, 366] on button "Generating business reports" at bounding box center [48, 359] width 13 height 13
click at [121, 367] on div at bounding box center [121, 367] width 0 height 0
click at [128, 380] on span "Training & Employee Development" at bounding box center [134, 386] width 191 height 16
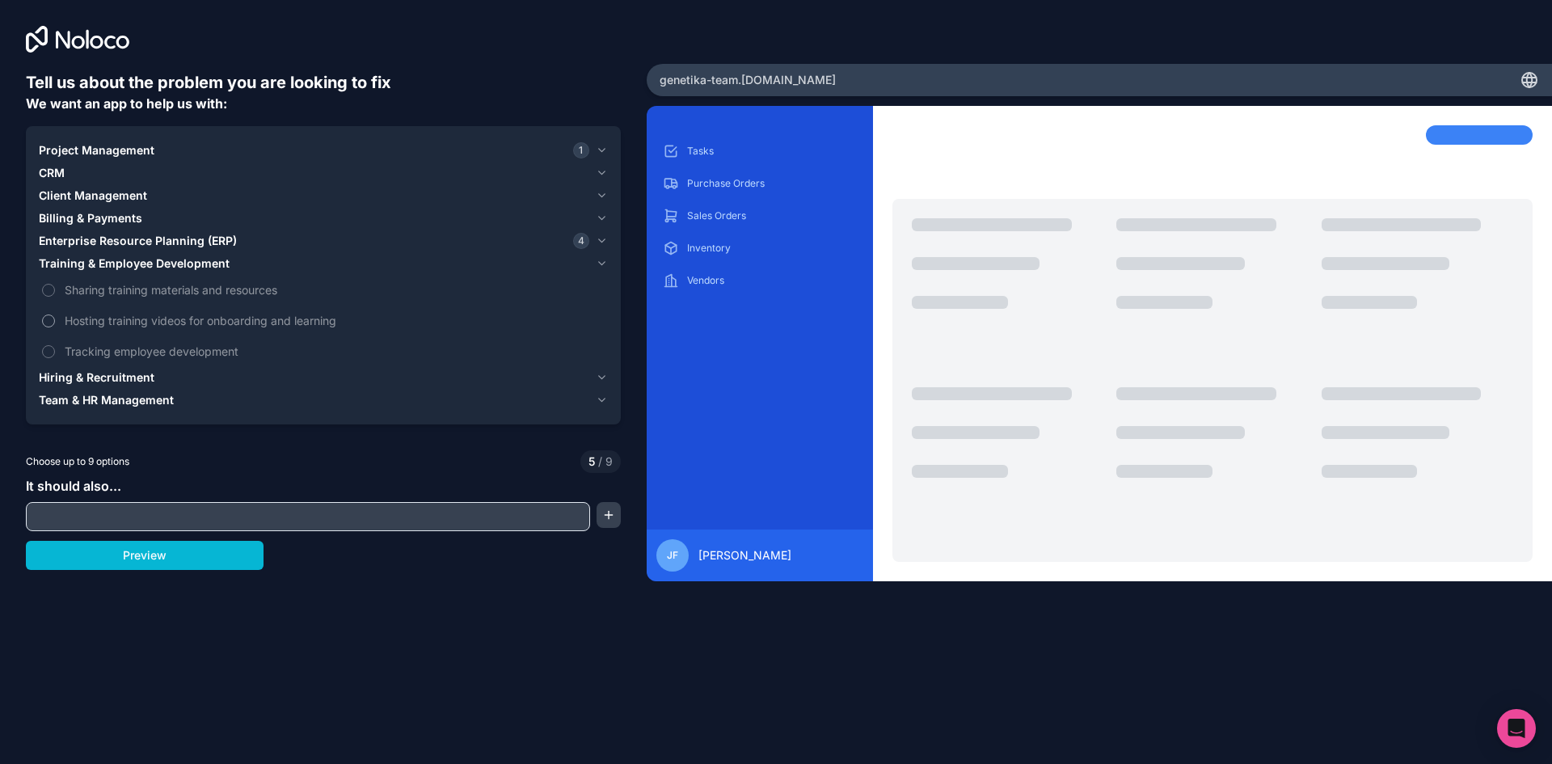
click at [99, 317] on span "Hosting training videos for onboarding and learning" at bounding box center [335, 320] width 540 height 17
click at [55, 317] on button "Hosting training videos for onboarding and learning" at bounding box center [48, 320] width 13 height 13
click at [99, 352] on span "Tracking employee development" at bounding box center [335, 351] width 540 height 17
click at [55, 352] on button "Tracking employee development" at bounding box center [48, 351] width 13 height 13
click at [103, 294] on span "Sharing training materials and resources" at bounding box center [335, 289] width 540 height 17
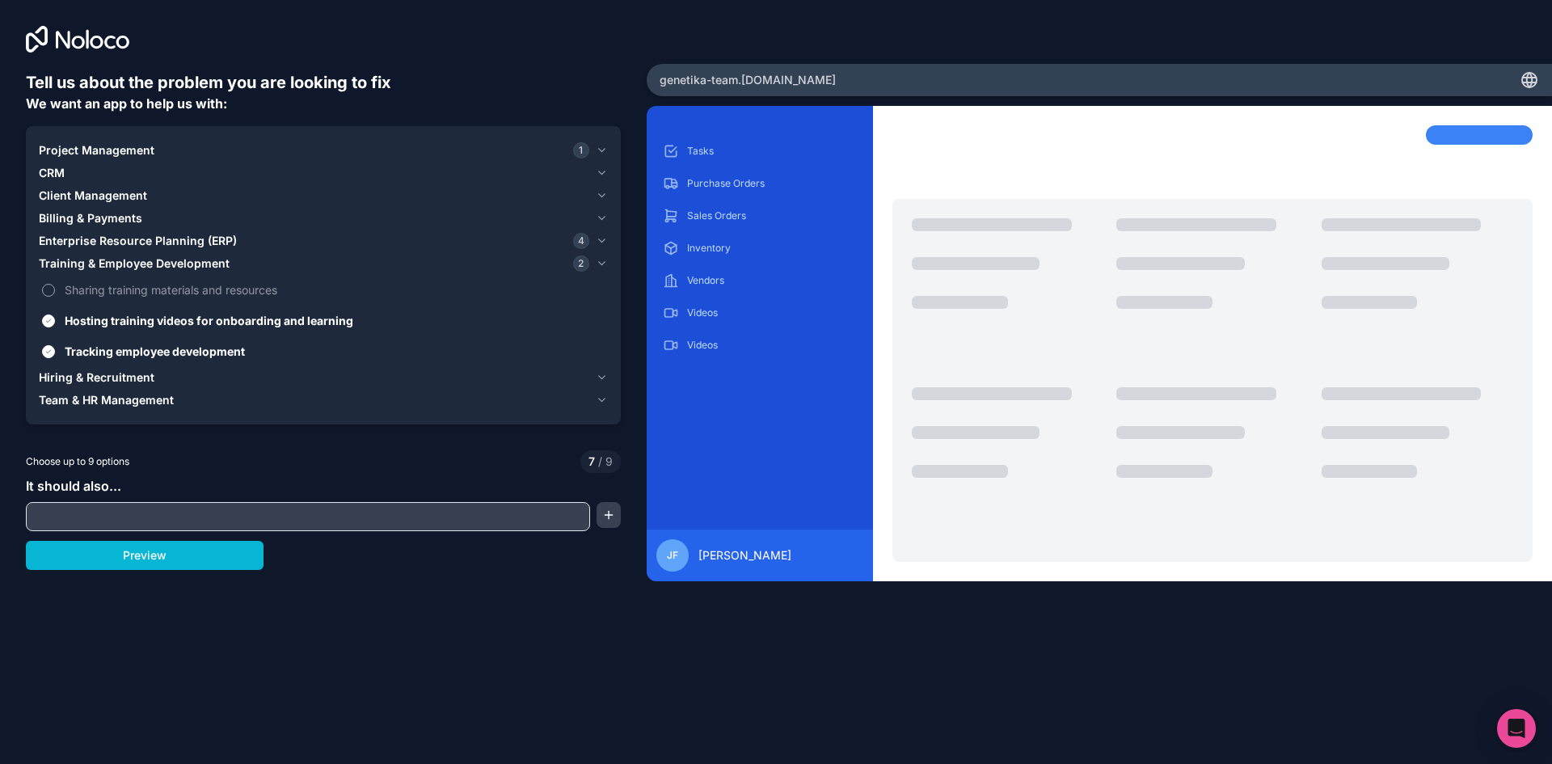
click at [55, 294] on button "Sharing training materials and resources" at bounding box center [48, 290] width 13 height 13
click at [260, 382] on div "Hiring & Recruitment" at bounding box center [314, 377] width 551 height 16
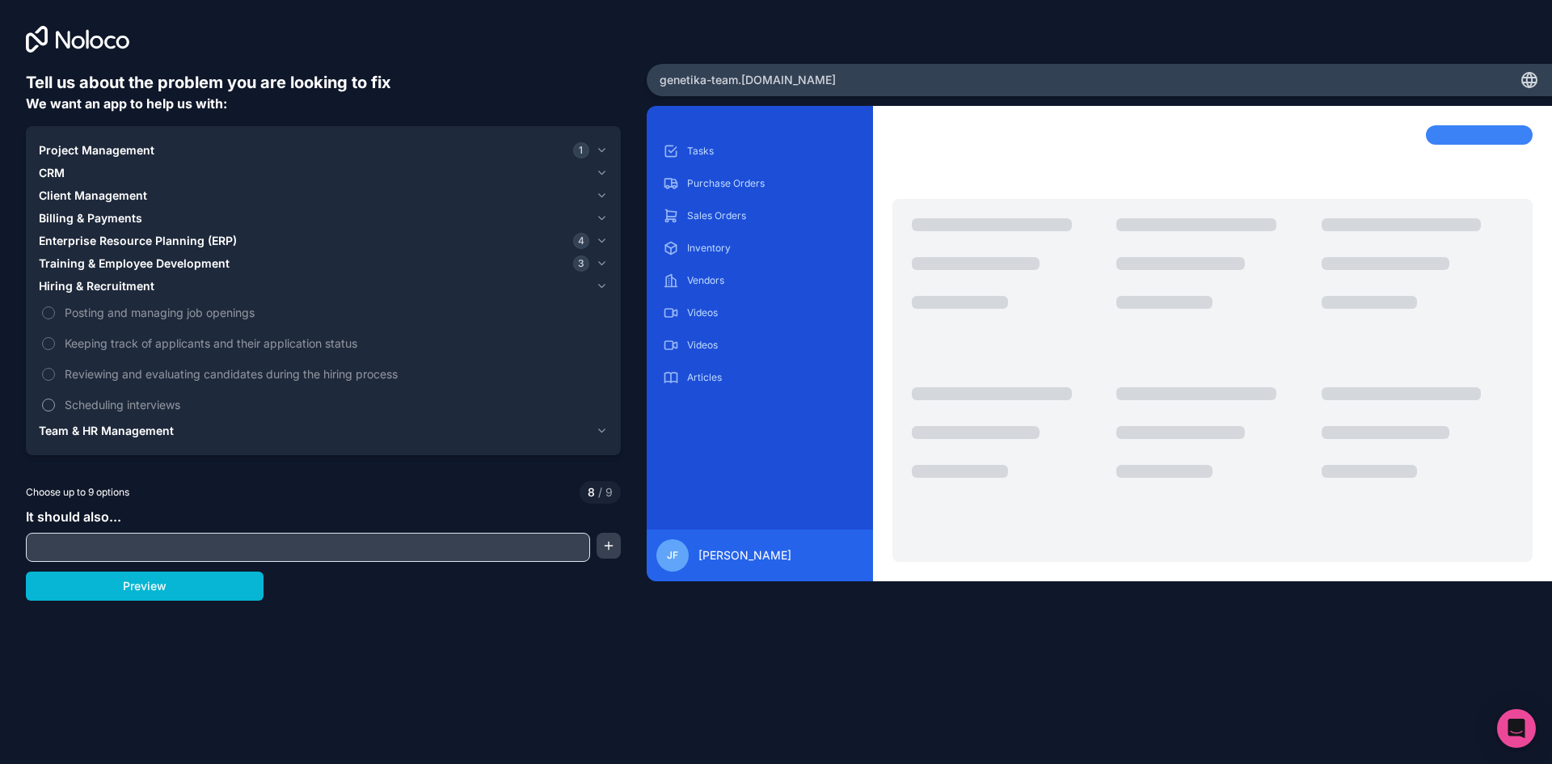
click at [95, 393] on label "Scheduling interviews" at bounding box center [323, 405] width 569 height 30
click at [55, 399] on button "Scheduling interviews" at bounding box center [48, 405] width 13 height 13
click at [95, 364] on label "Reviewing and evaluating candidates during the hiring process" at bounding box center [323, 374] width 569 height 30
click at [97, 335] on span "Keeping track of applicants and their application status" at bounding box center [335, 343] width 540 height 17
click at [110, 313] on span "Posting and managing job openings" at bounding box center [335, 312] width 540 height 17
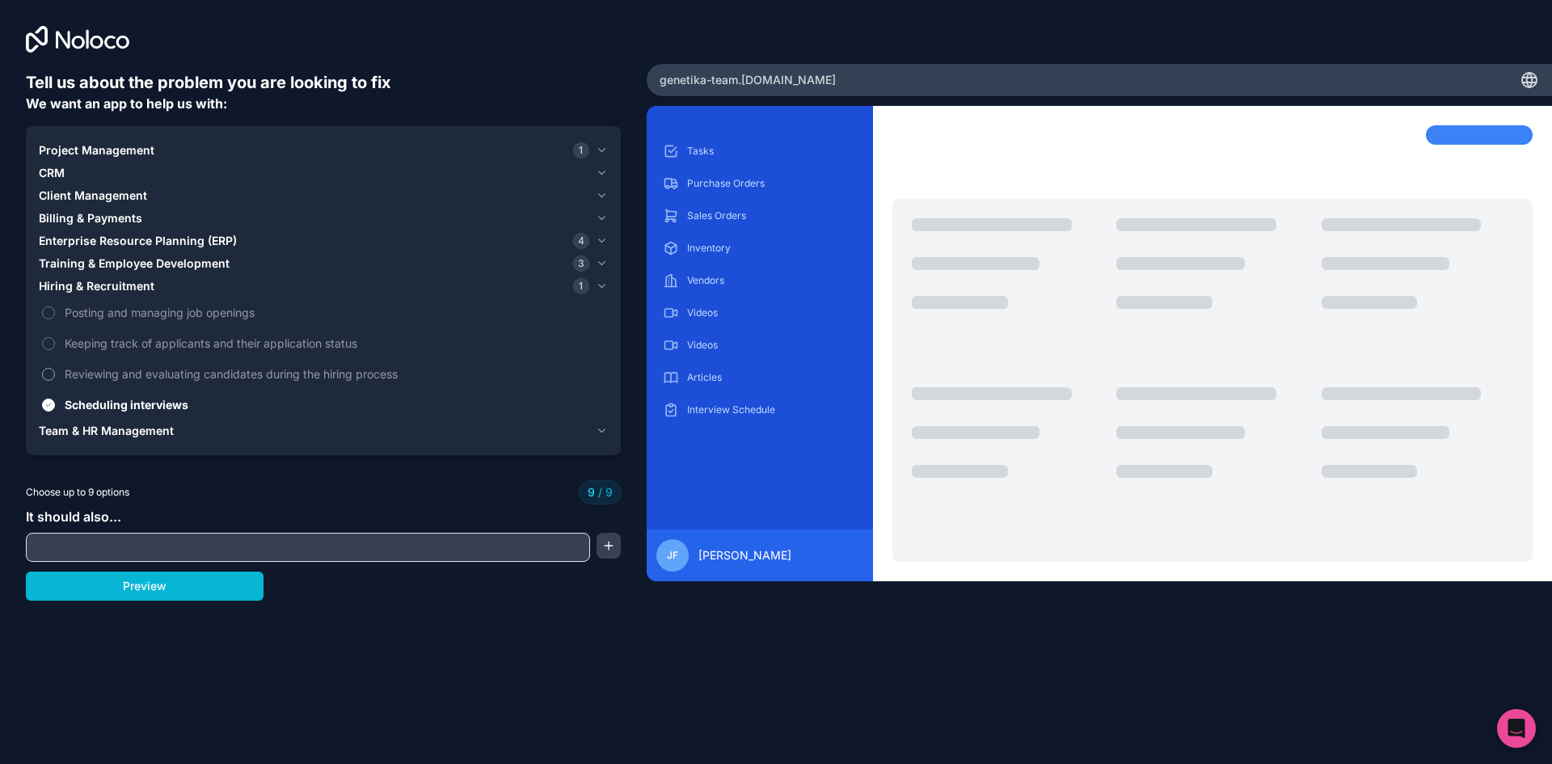
click at [139, 373] on span "Reviewing and evaluating candidates during the hiring process" at bounding box center [335, 373] width 540 height 17
click at [135, 369] on span "Reviewing and evaluating candidates during the hiring process" at bounding box center [335, 373] width 540 height 17
click at [132, 333] on label "Keeping track of applicants and their application status" at bounding box center [323, 343] width 569 height 30
click at [132, 331] on label "Keeping track of applicants and their application status" at bounding box center [323, 343] width 569 height 30
click at [129, 323] on label "Posting and managing job openings" at bounding box center [323, 312] width 569 height 30
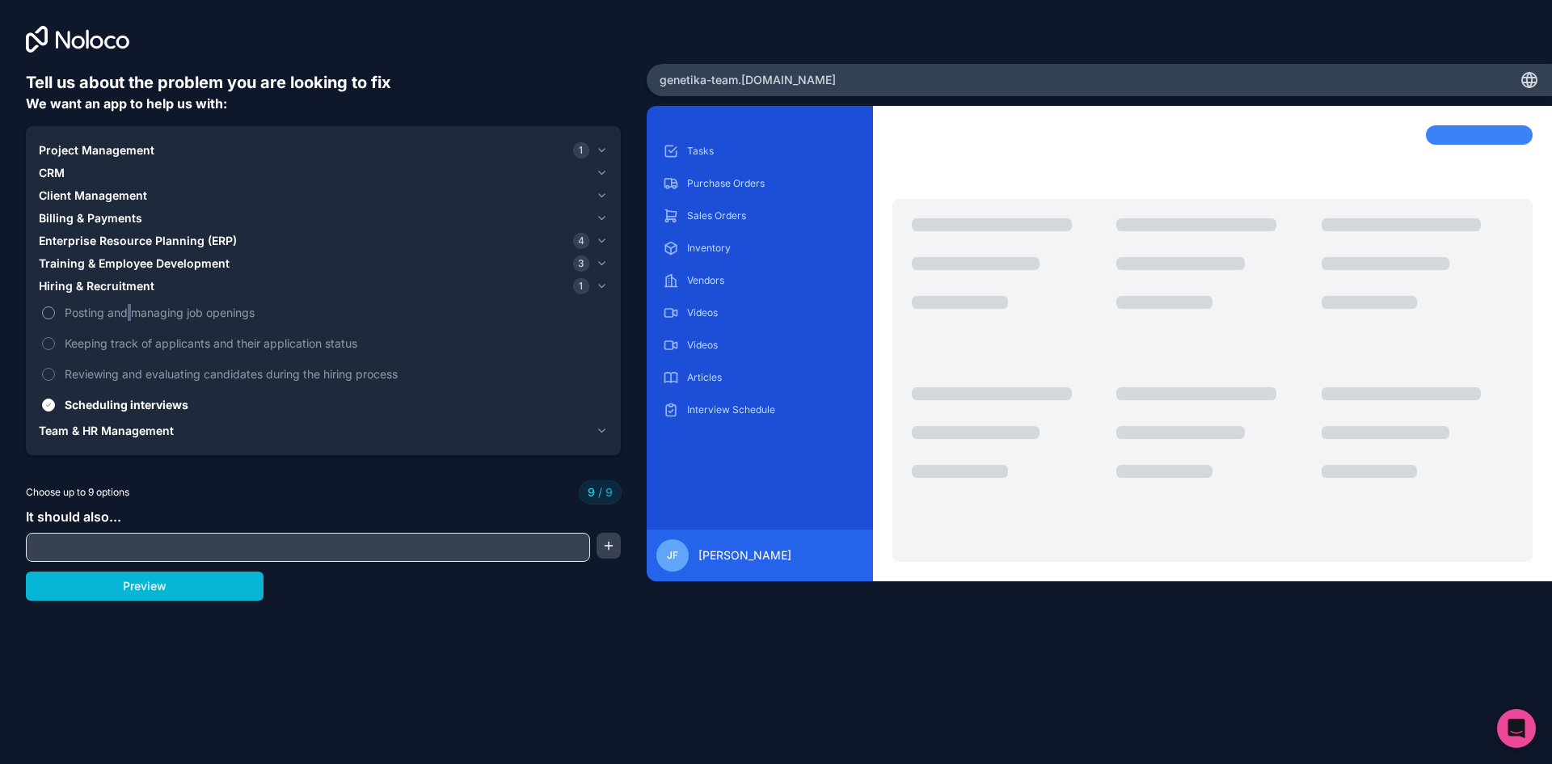
click at [129, 323] on label "Posting and managing job openings" at bounding box center [323, 312] width 569 height 30
click at [43, 406] on button "Scheduling interviews" at bounding box center [48, 405] width 13 height 13
click at [126, 429] on span "Team & HR Management" at bounding box center [106, 431] width 135 height 16
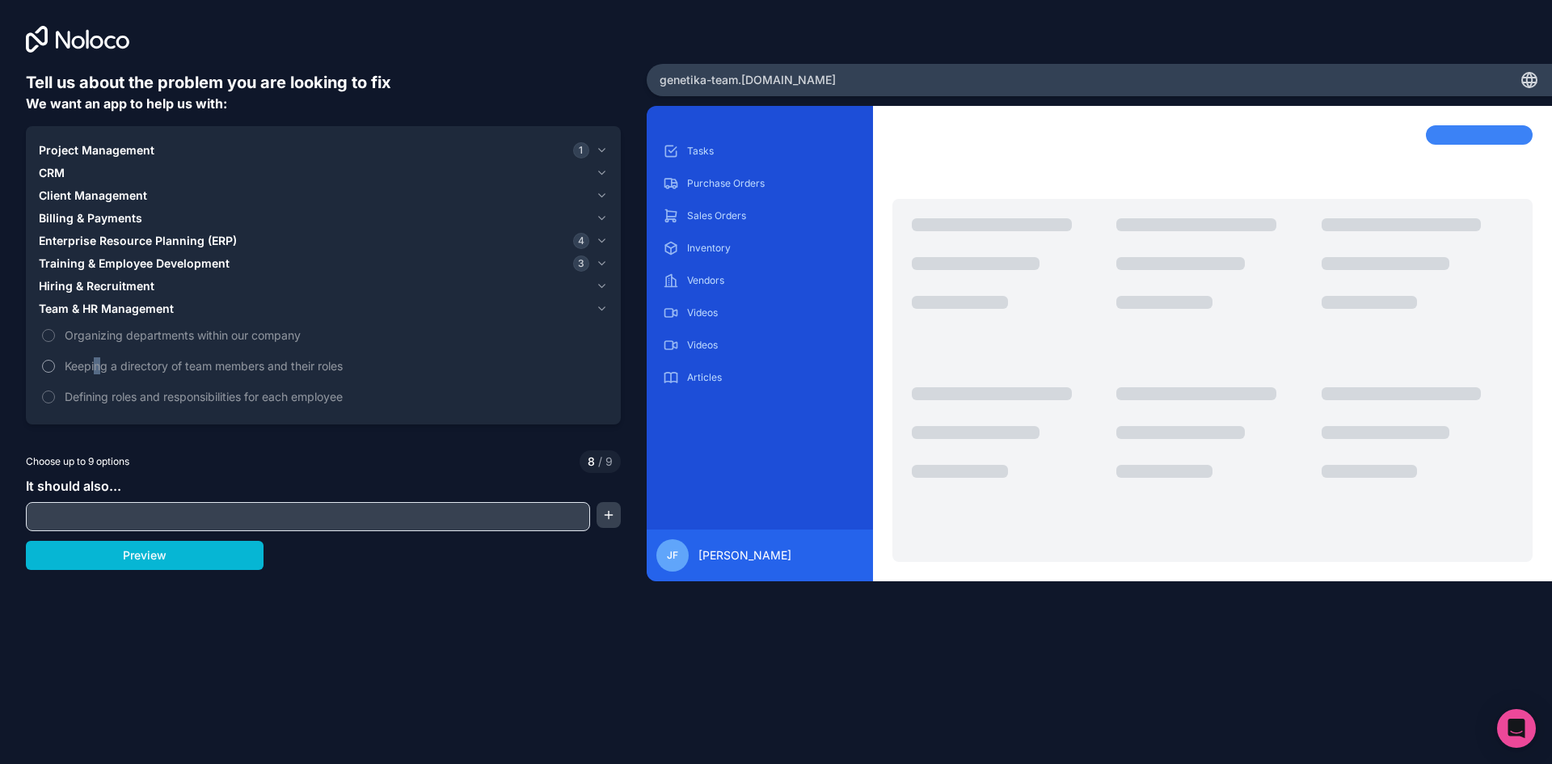
click at [100, 371] on span "Keeping a directory of team members and their roles" at bounding box center [335, 365] width 540 height 17
click at [55, 371] on button "Keeping a directory of team members and their roles" at bounding box center [48, 366] width 13 height 13
click at [81, 330] on span "Organizing departments within our company" at bounding box center [335, 335] width 540 height 17
click at [45, 389] on label "Defining roles and responsibilities for each employee" at bounding box center [323, 397] width 569 height 30
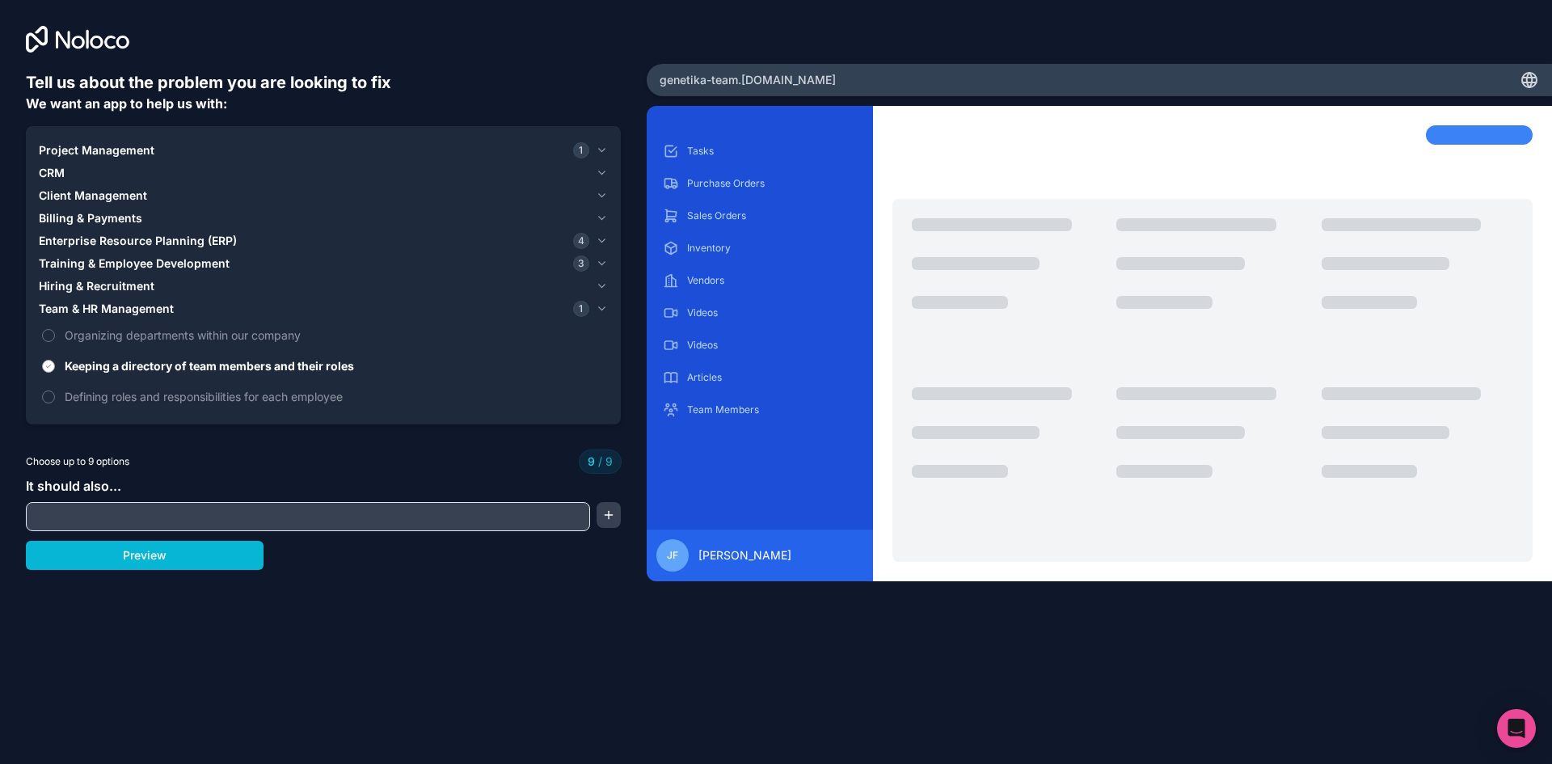
click at [48, 363] on button "Keeping a directory of team members and their roles" at bounding box center [48, 366] width 13 height 13
click at [564, 260] on div "Training & Employee Development 3" at bounding box center [314, 263] width 551 height 16
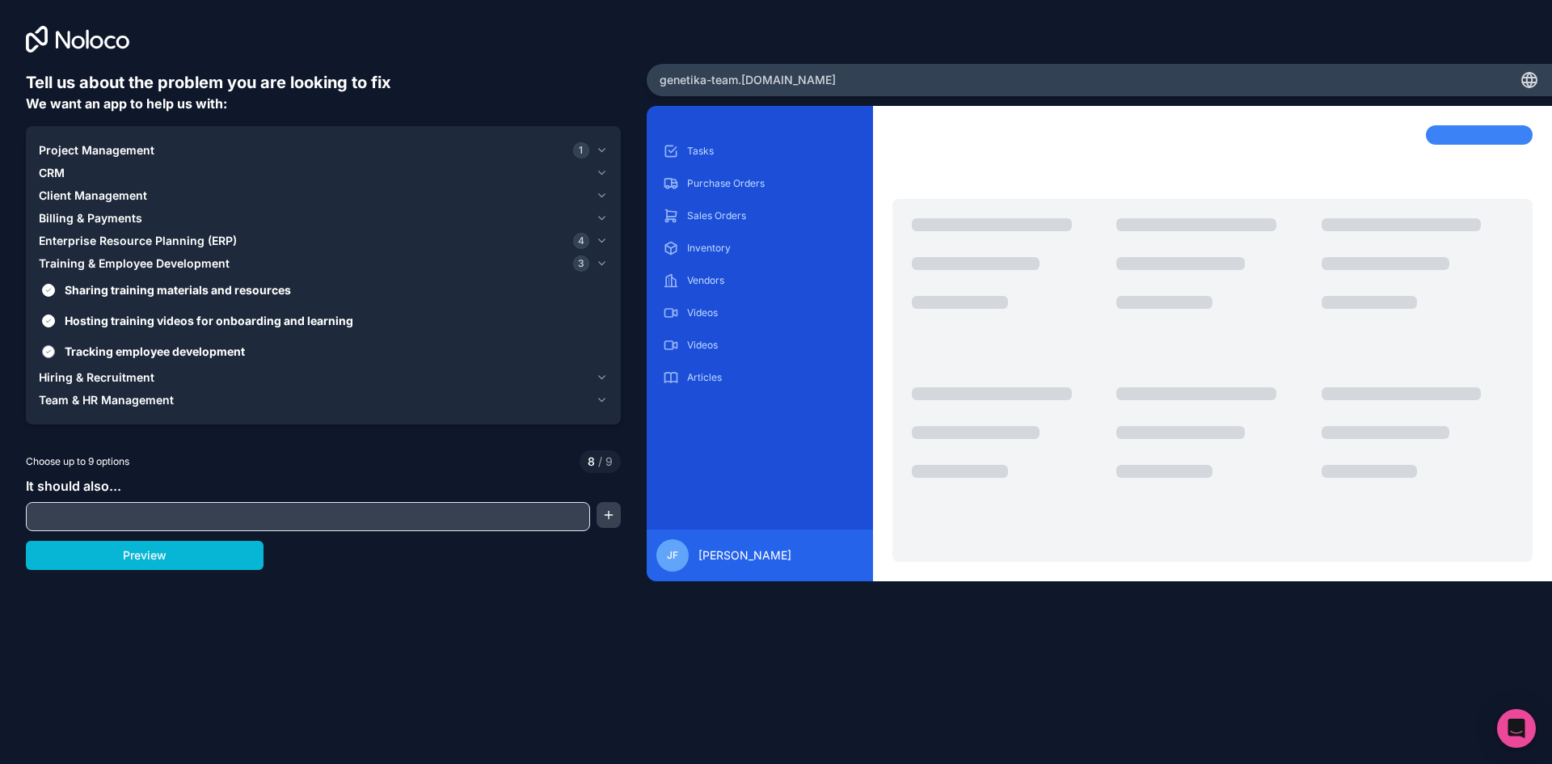
click at [86, 345] on span "Tracking employee development" at bounding box center [335, 351] width 540 height 17
click at [75, 322] on div at bounding box center [75, 322] width 0 height 0
click at [49, 352] on button "Tracking employee development" at bounding box center [48, 351] width 13 height 13
click at [49, 315] on button "Hosting training videos for onboarding and learning" at bounding box center [48, 320] width 13 height 13
click at [49, 285] on button "Sharing training materials and resources" at bounding box center [48, 290] width 13 height 13
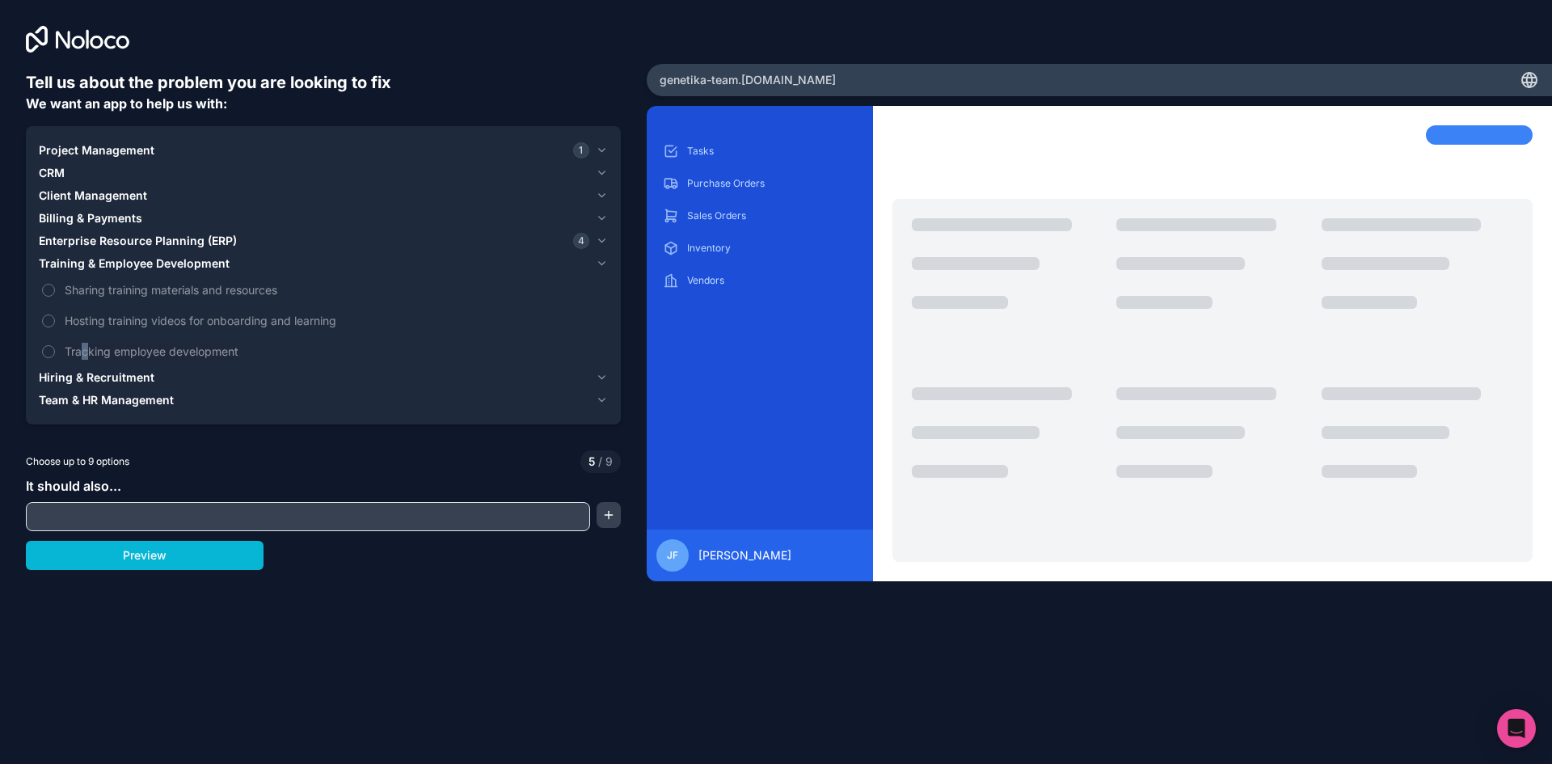
click at [379, 238] on div "Enterprise Resource Planning (ERP) 4" at bounding box center [314, 241] width 551 height 16
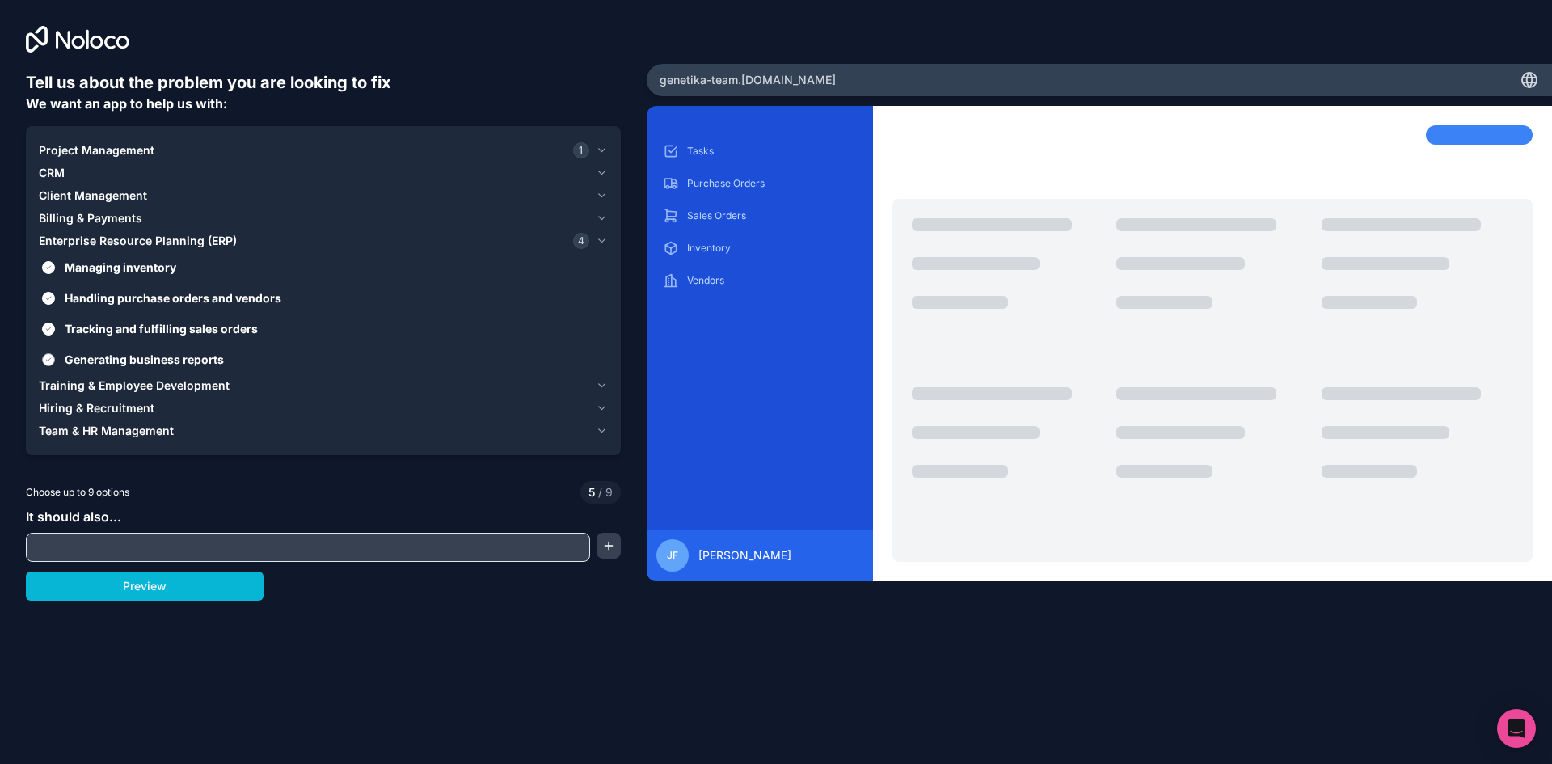
click at [44, 355] on button "Generating business reports" at bounding box center [48, 359] width 13 height 13
click at [49, 323] on button "Tracking and fulfilling sales orders" at bounding box center [48, 329] width 13 height 13
click at [55, 300] on label "Handling purchase orders and vendors" at bounding box center [323, 298] width 569 height 30
click at [55, 300] on button "Handling purchase orders and vendors" at bounding box center [48, 298] width 13 height 13
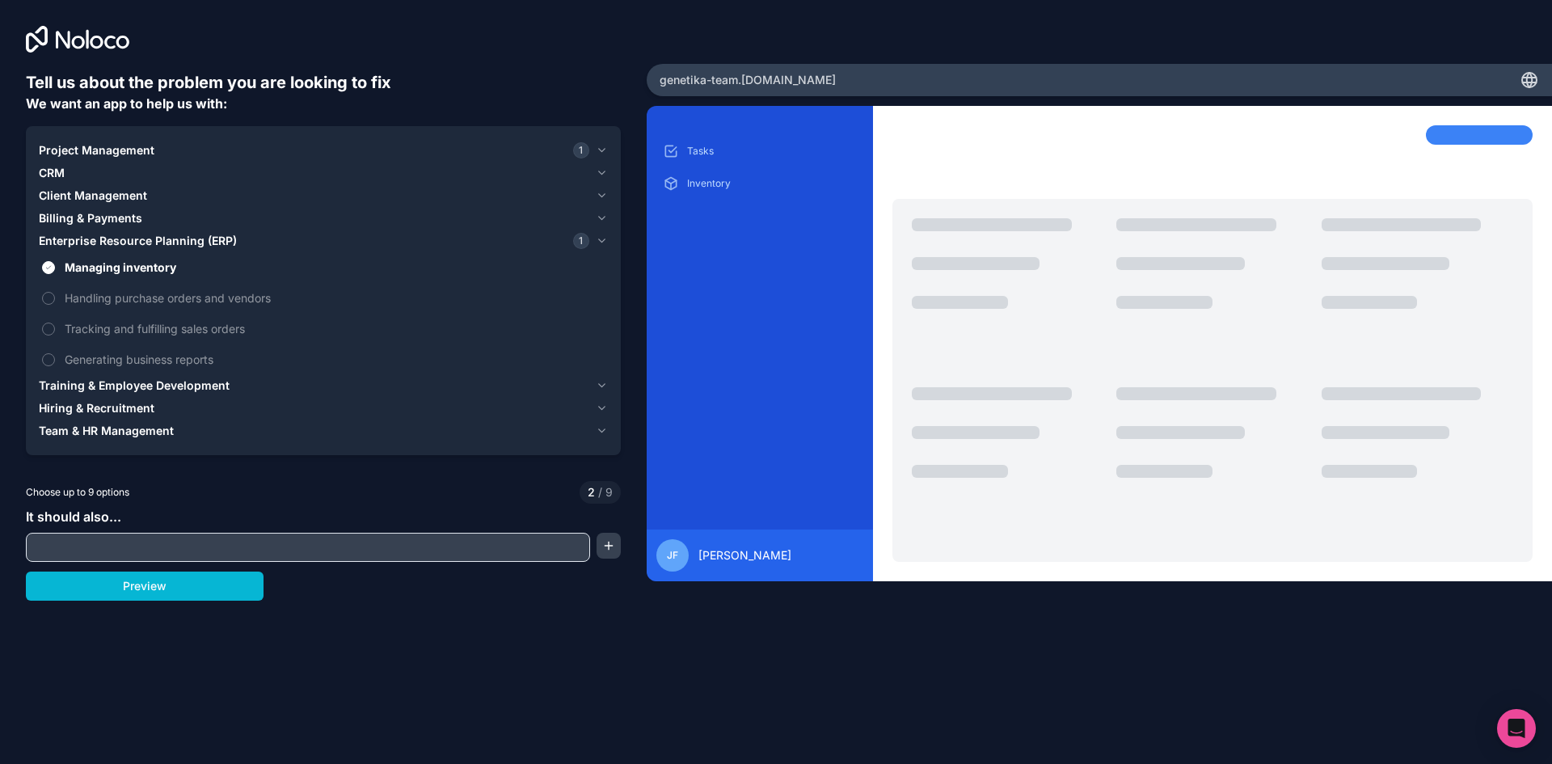
click at [44, 141] on button "Project Management 1" at bounding box center [323, 150] width 569 height 23
